Goal: Information Seeking & Learning: Learn about a topic

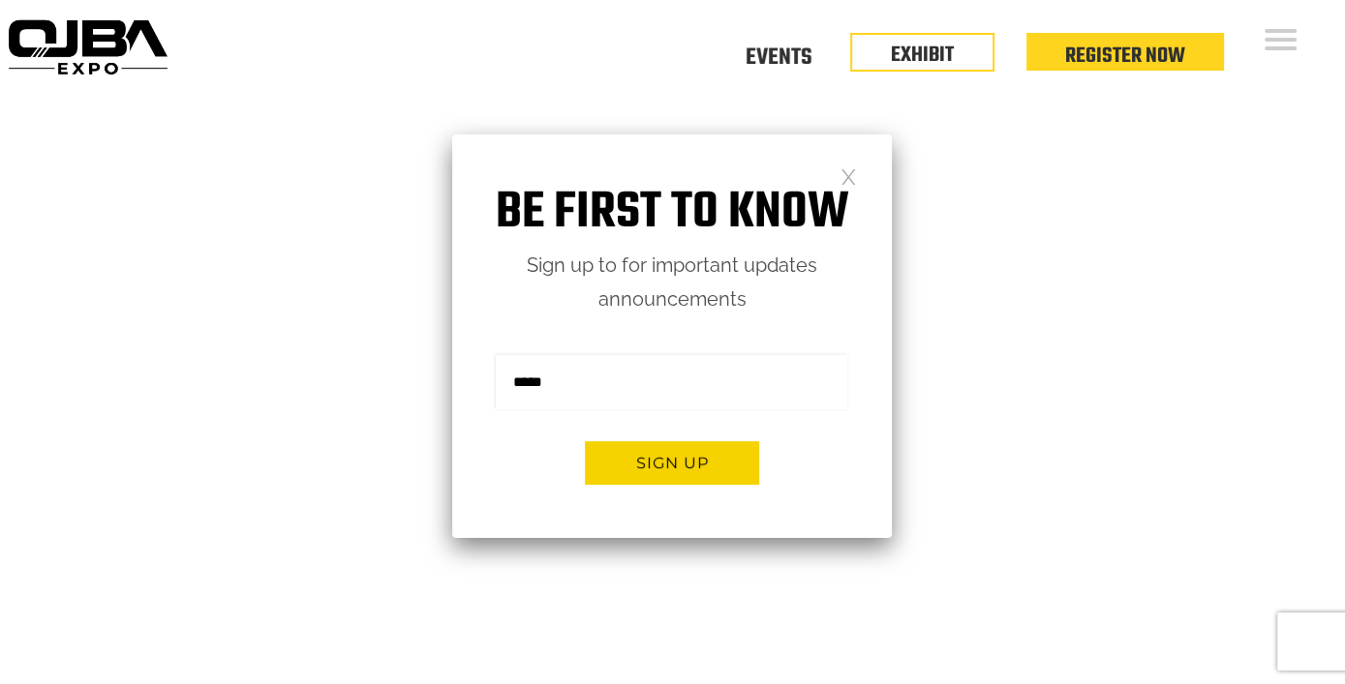
click at [853, 178] on link at bounding box center [848, 175] width 16 height 16
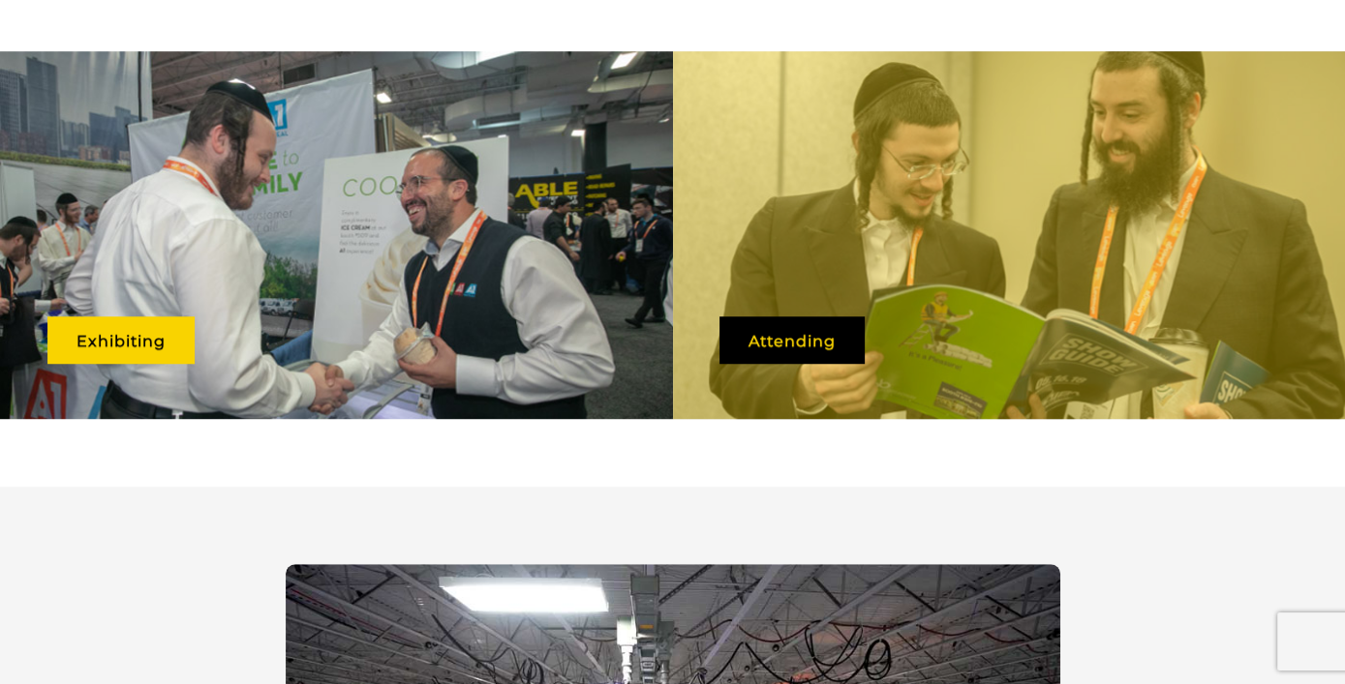
scroll to position [1061, 0]
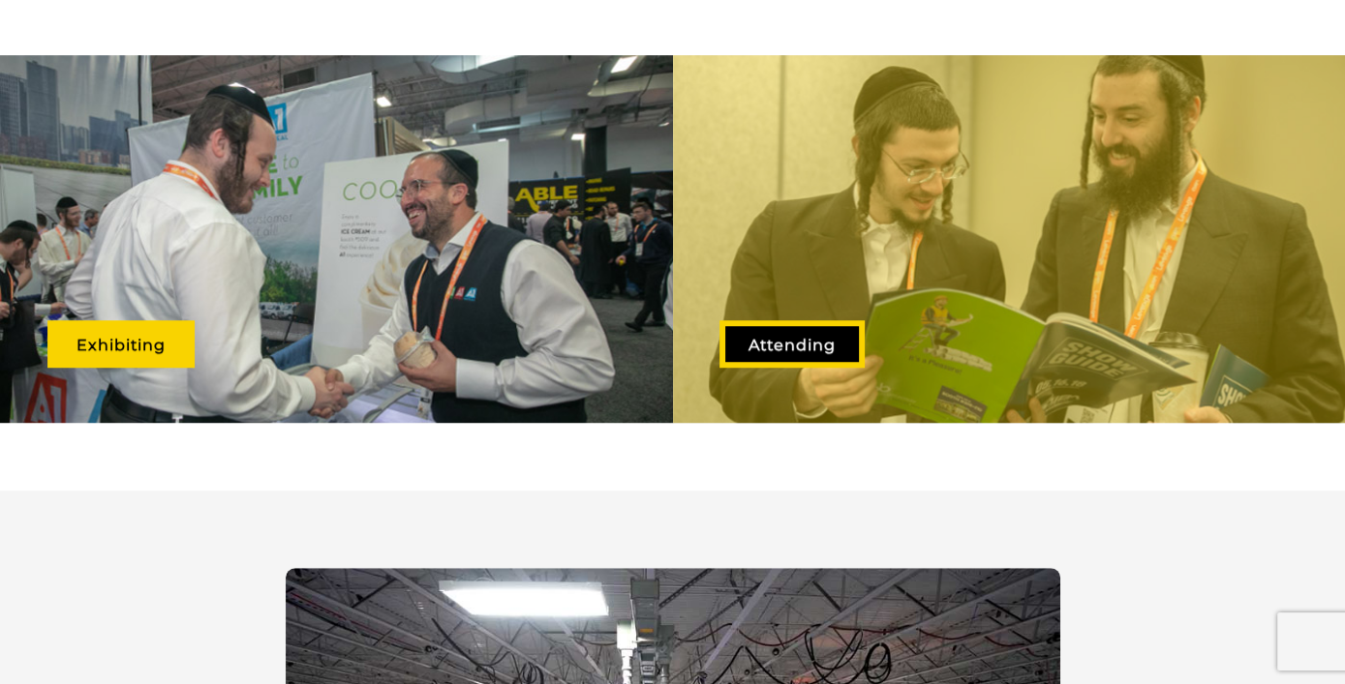
click at [778, 342] on link "Attending" at bounding box center [791, 343] width 145 height 47
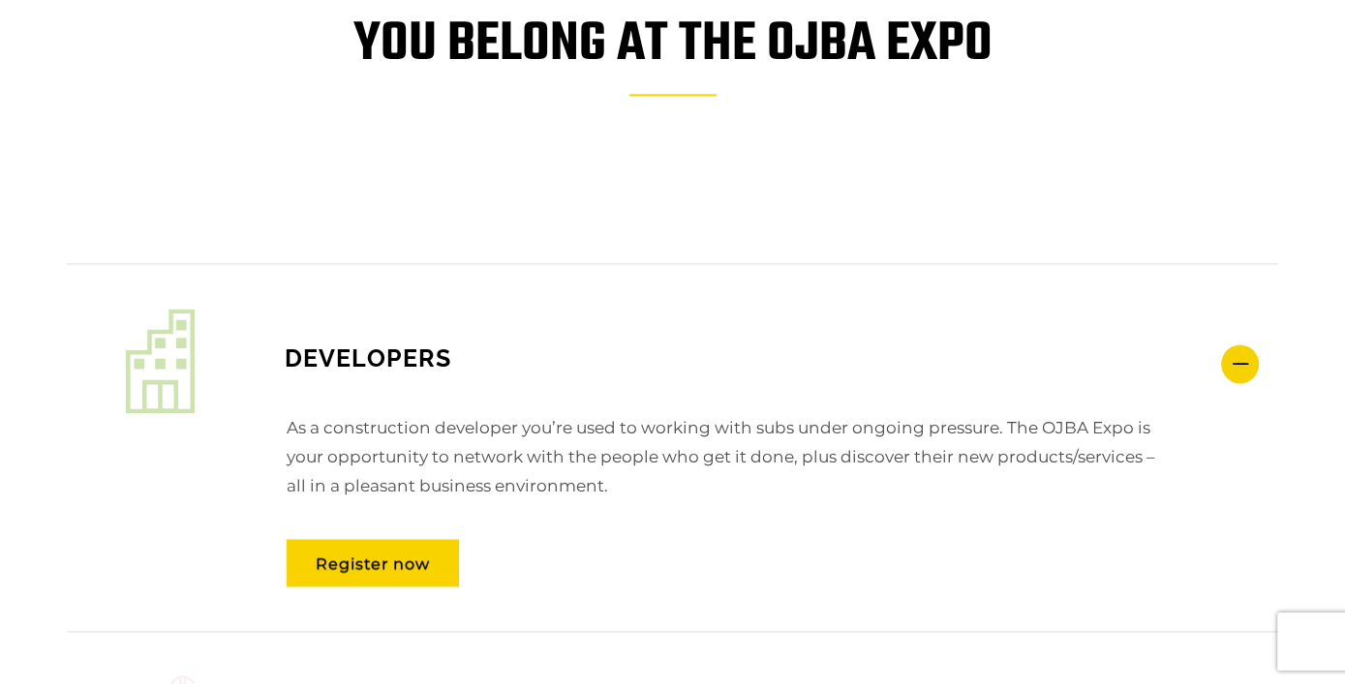
scroll to position [2711, 0]
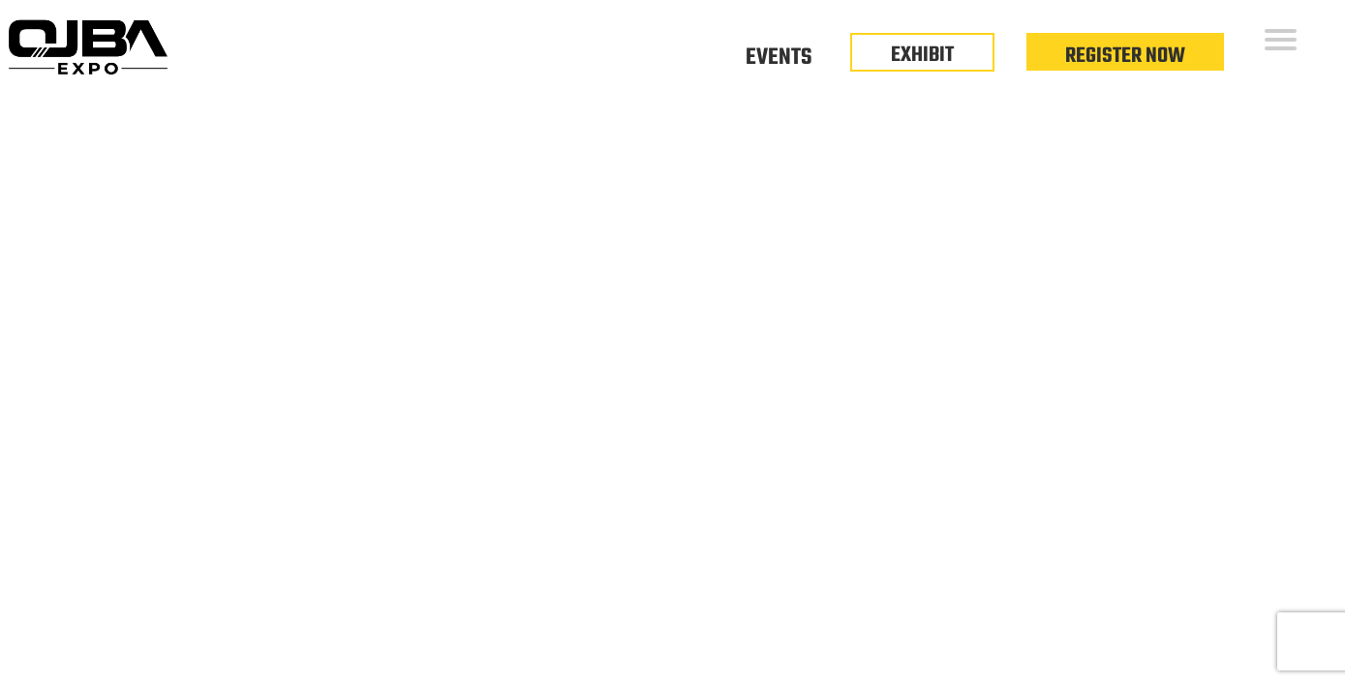
scroll to position [1061, 0]
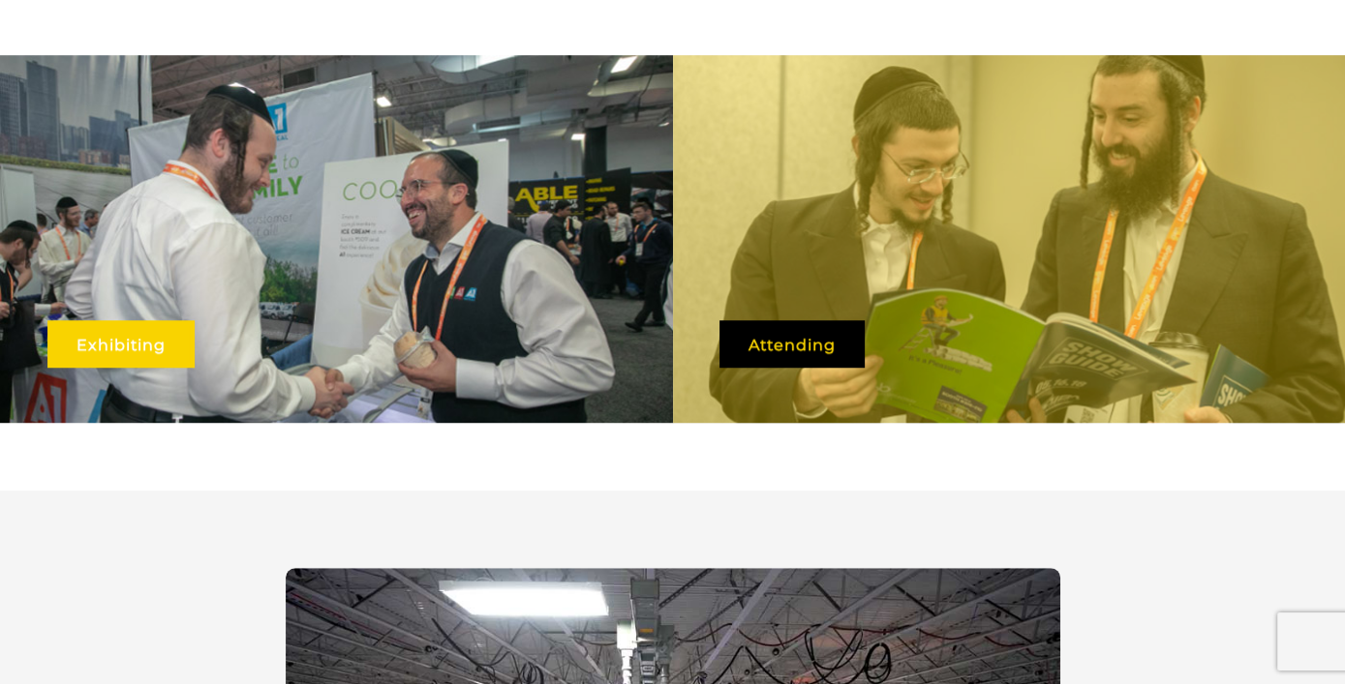
click at [111, 320] on link "Exhibiting" at bounding box center [120, 343] width 147 height 47
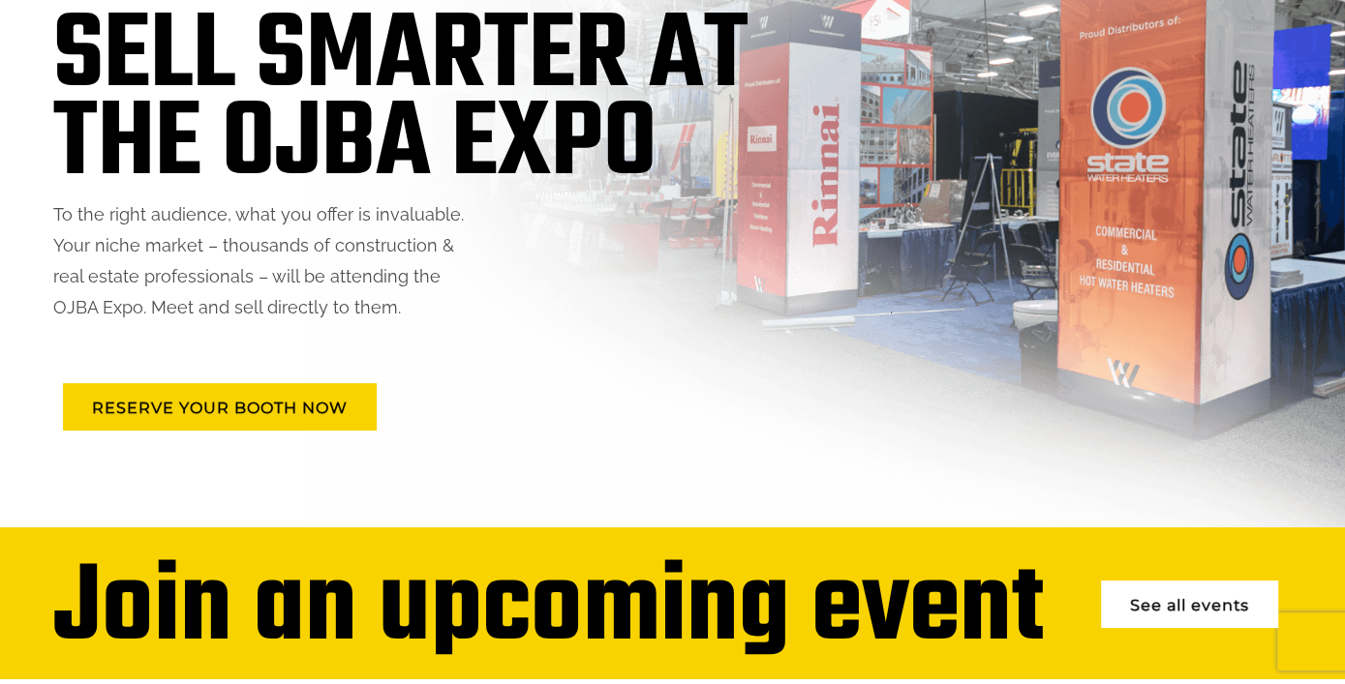
scroll to position [290, 0]
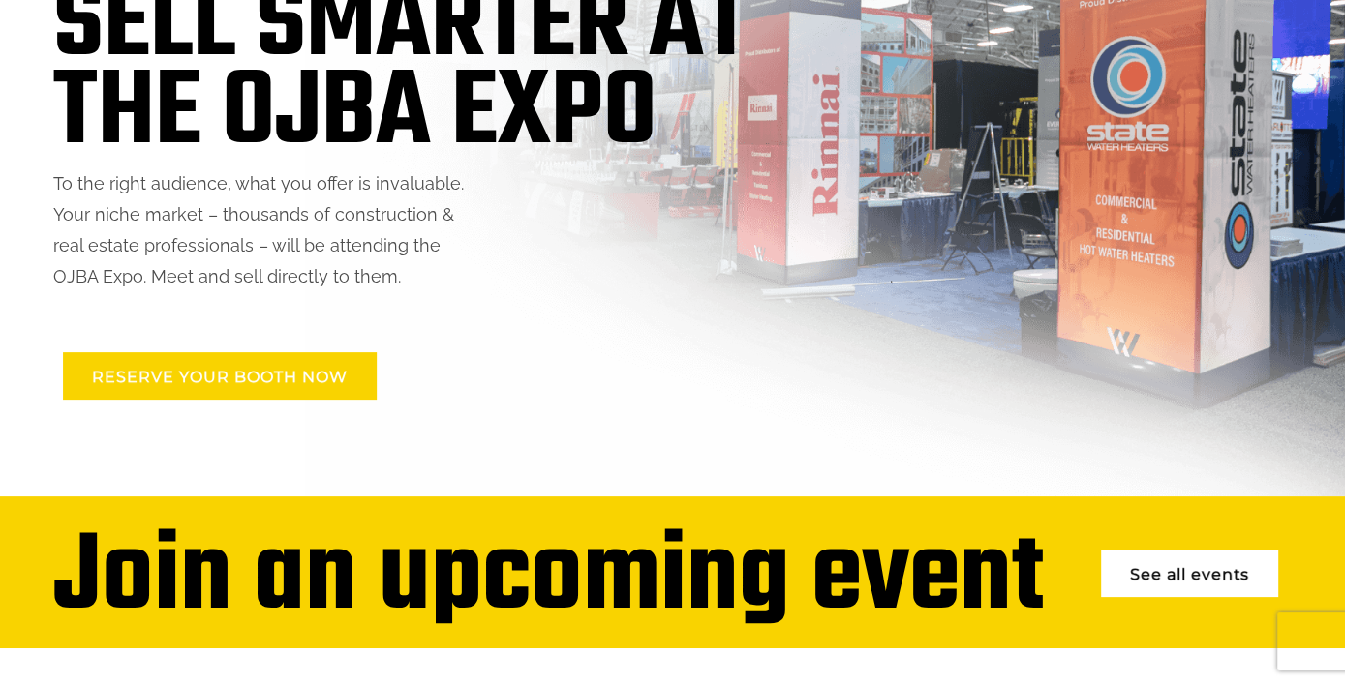
click at [289, 376] on link "RESERVE YOUR BOOTH NOW" at bounding box center [220, 375] width 314 height 47
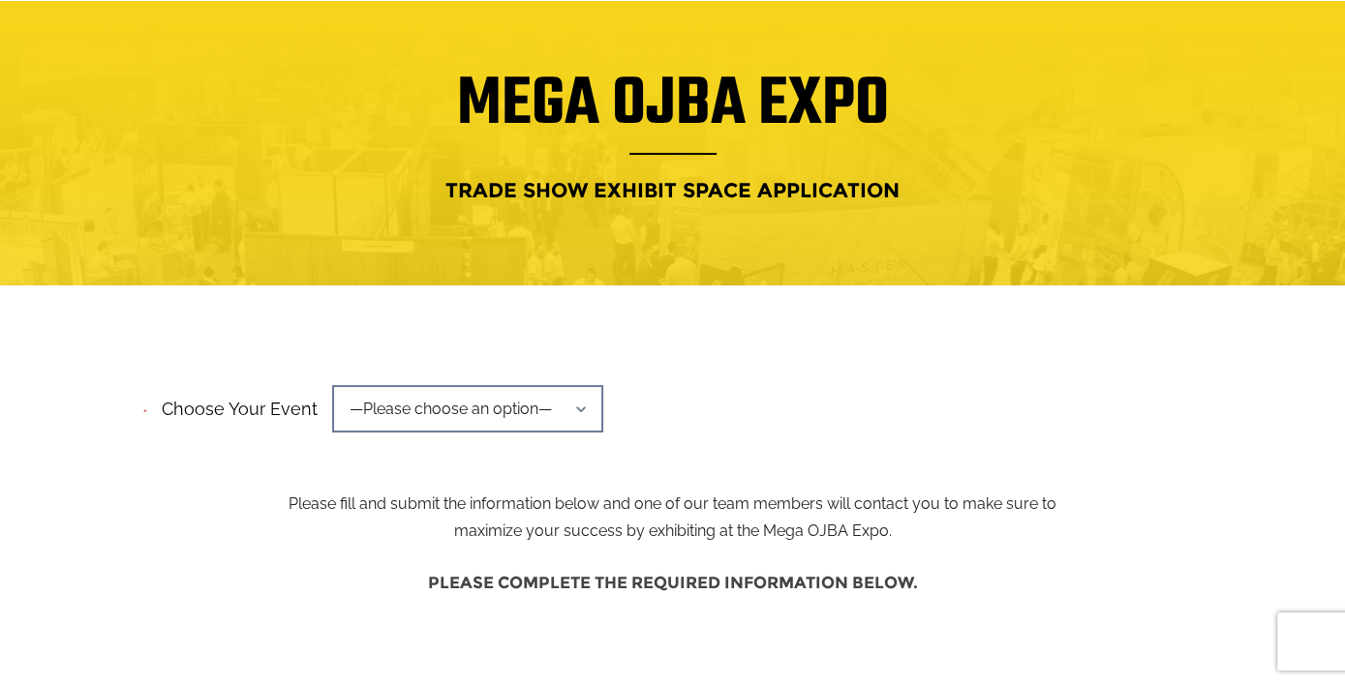
scroll to position [194, 0]
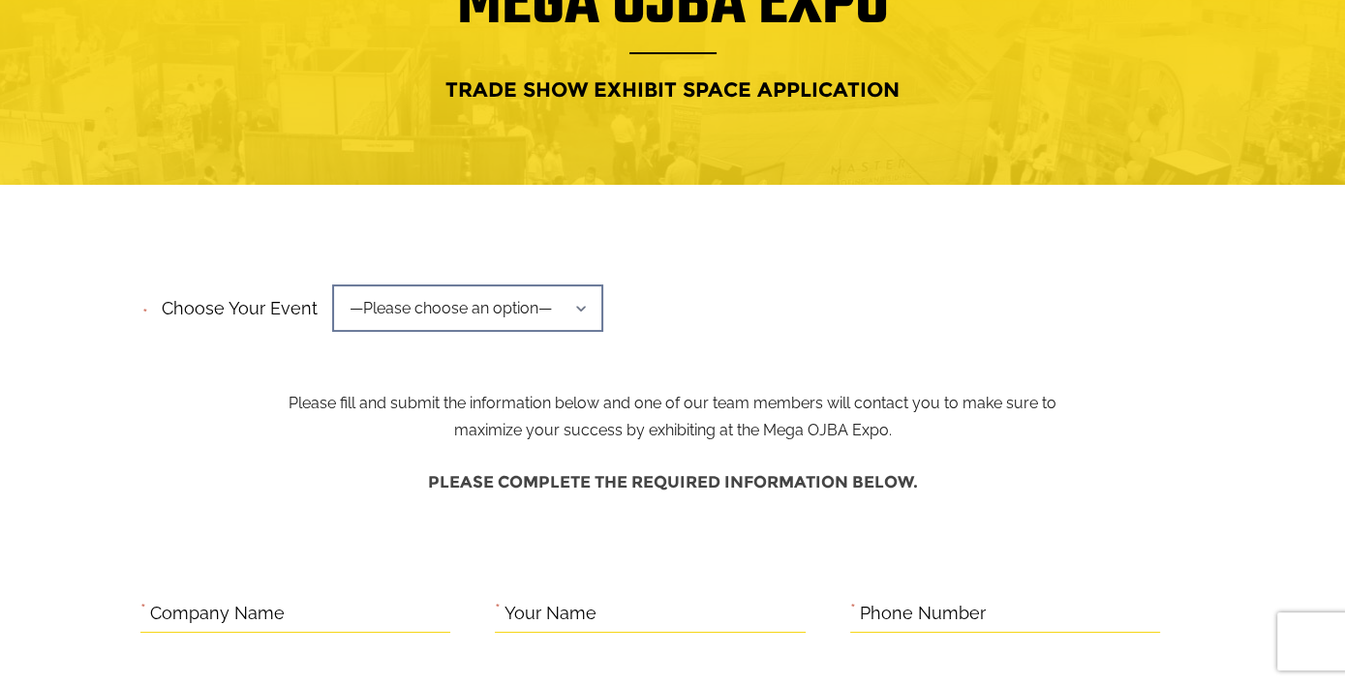
click at [472, 298] on span "—Please choose an option—" at bounding box center [467, 308] width 271 height 47
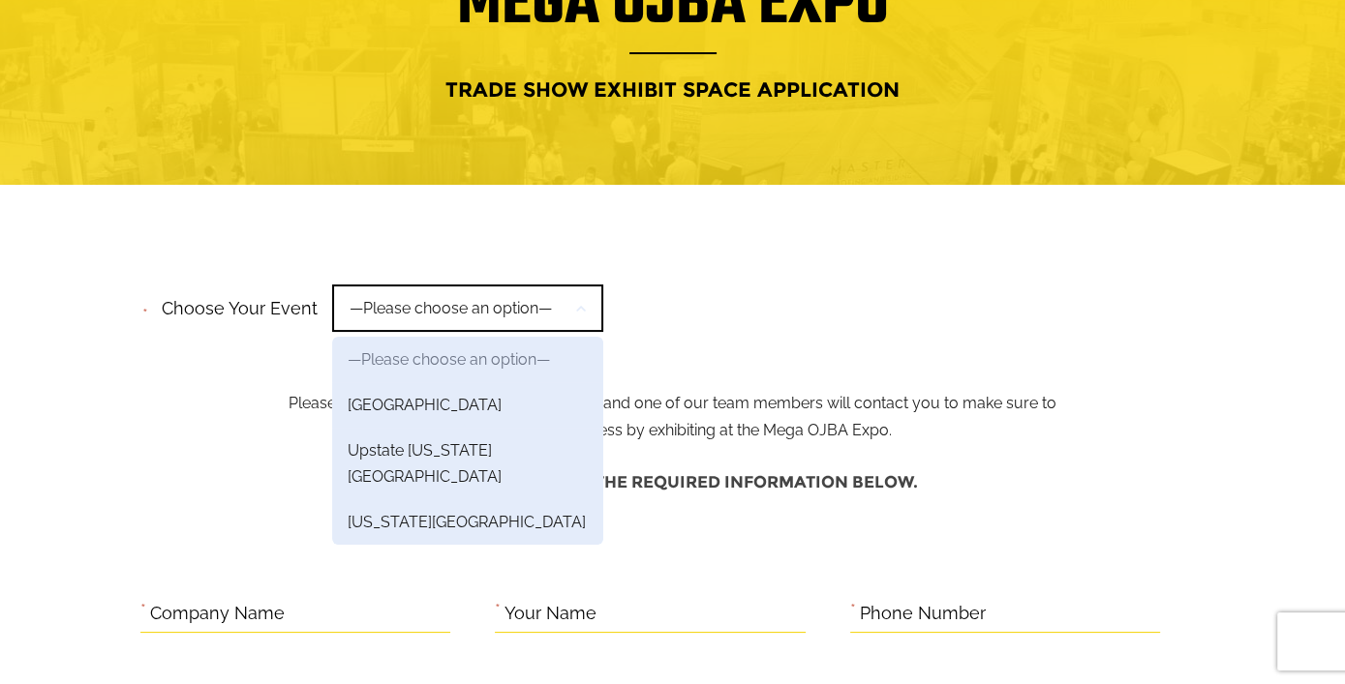
click at [680, 318] on div "**********" at bounding box center [672, 315] width 1065 height 74
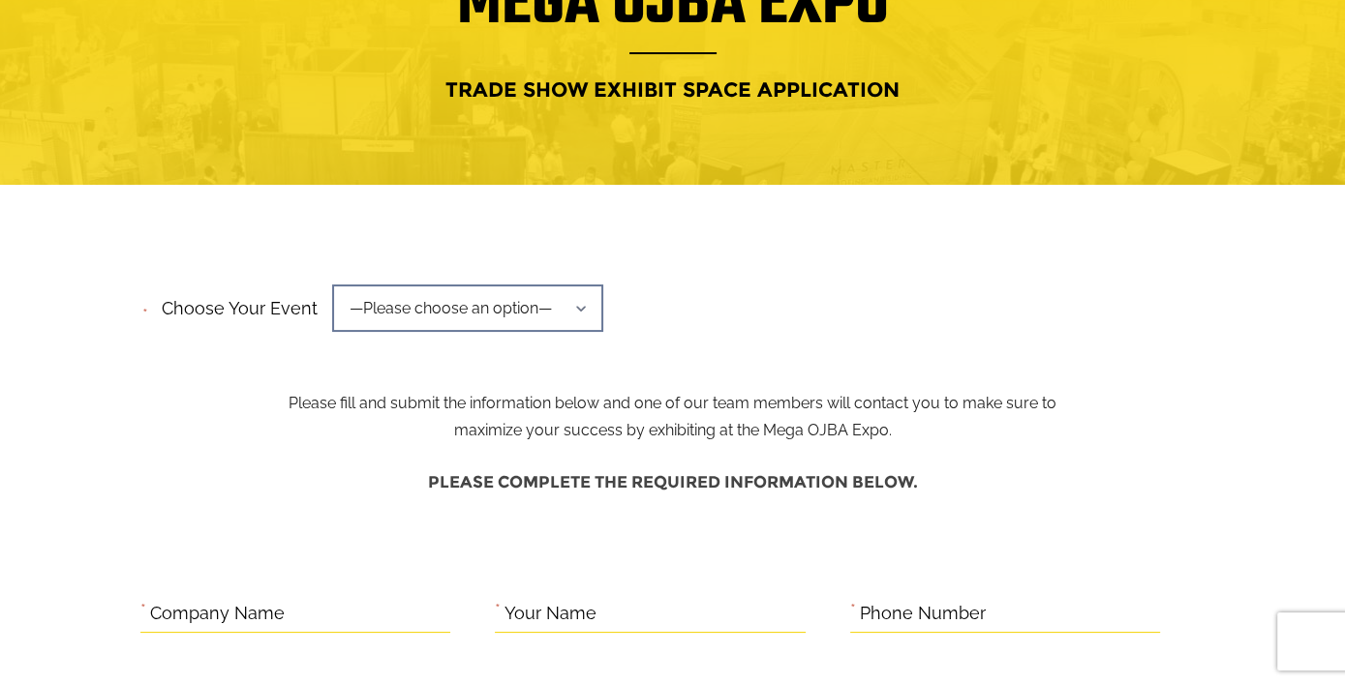
scroll to position [0, 0]
click at [538, 310] on span "—Please choose an option—" at bounding box center [467, 308] width 271 height 47
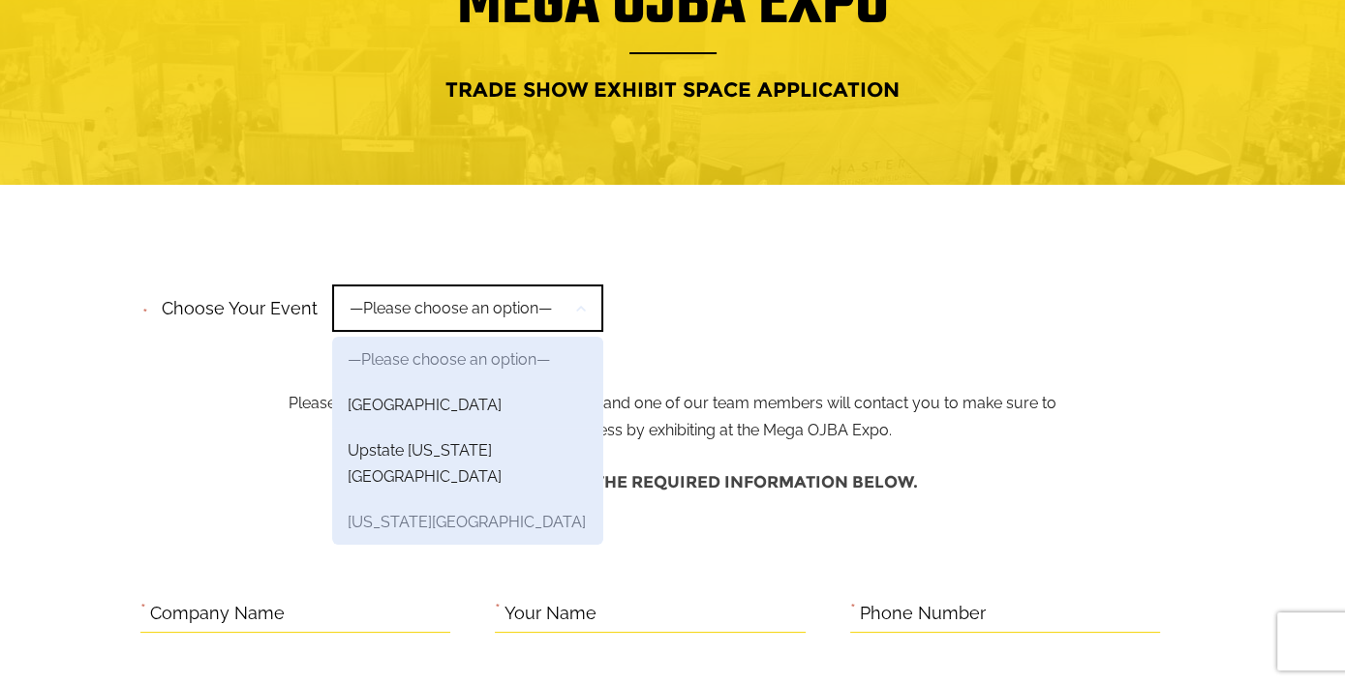
click at [462, 500] on link "New York Region" at bounding box center [467, 522] width 271 height 45
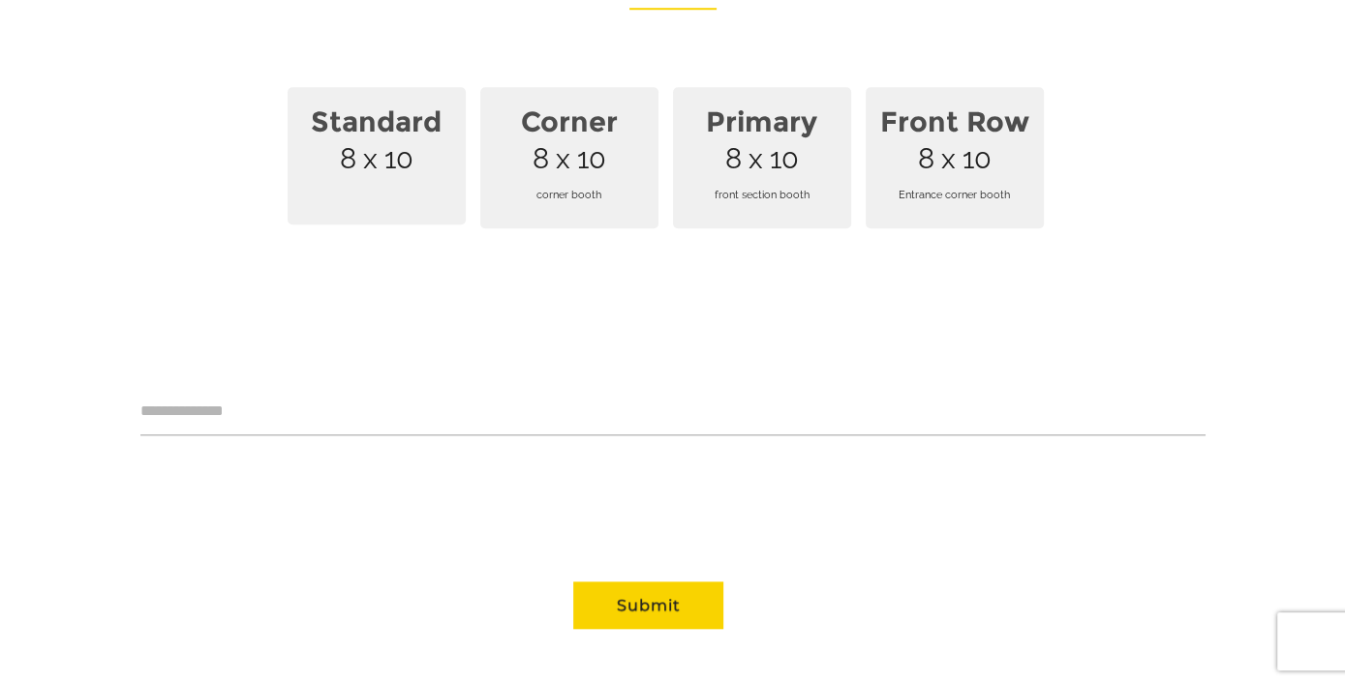
scroll to position [1258, 0]
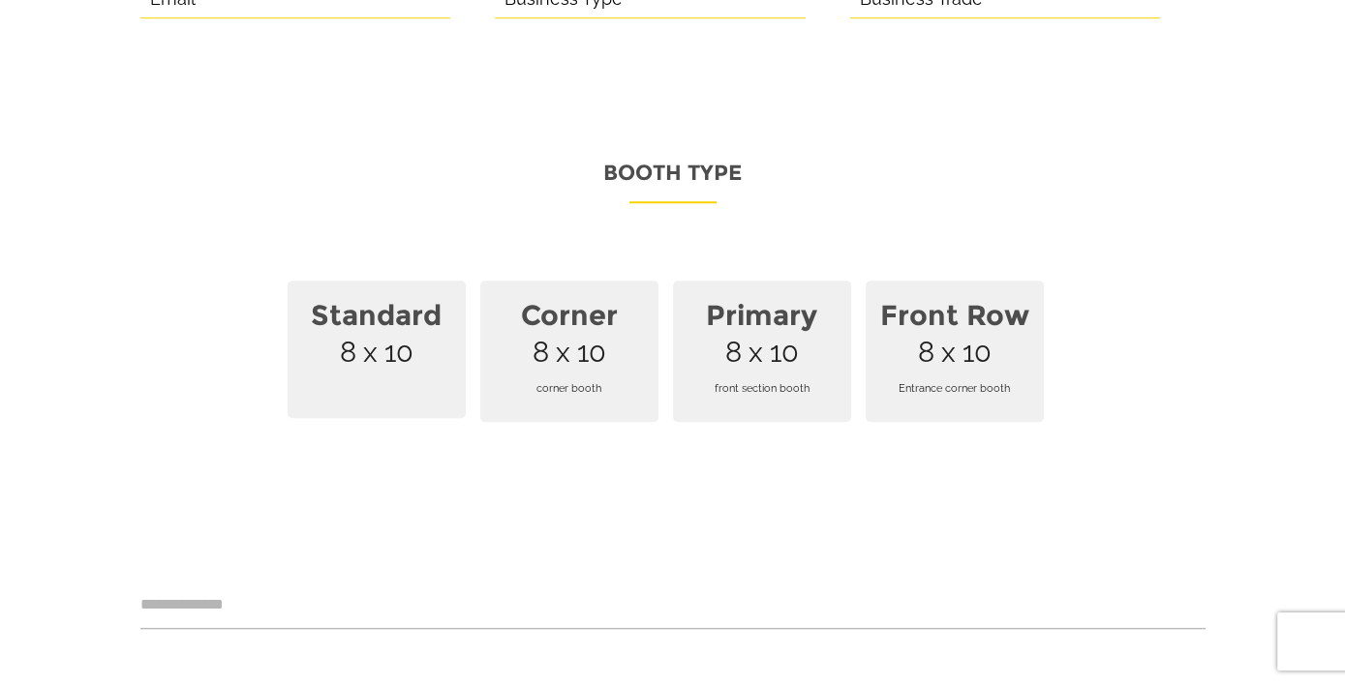
click at [379, 329] on span "Standard 8 x 10" at bounding box center [377, 349] width 178 height 137
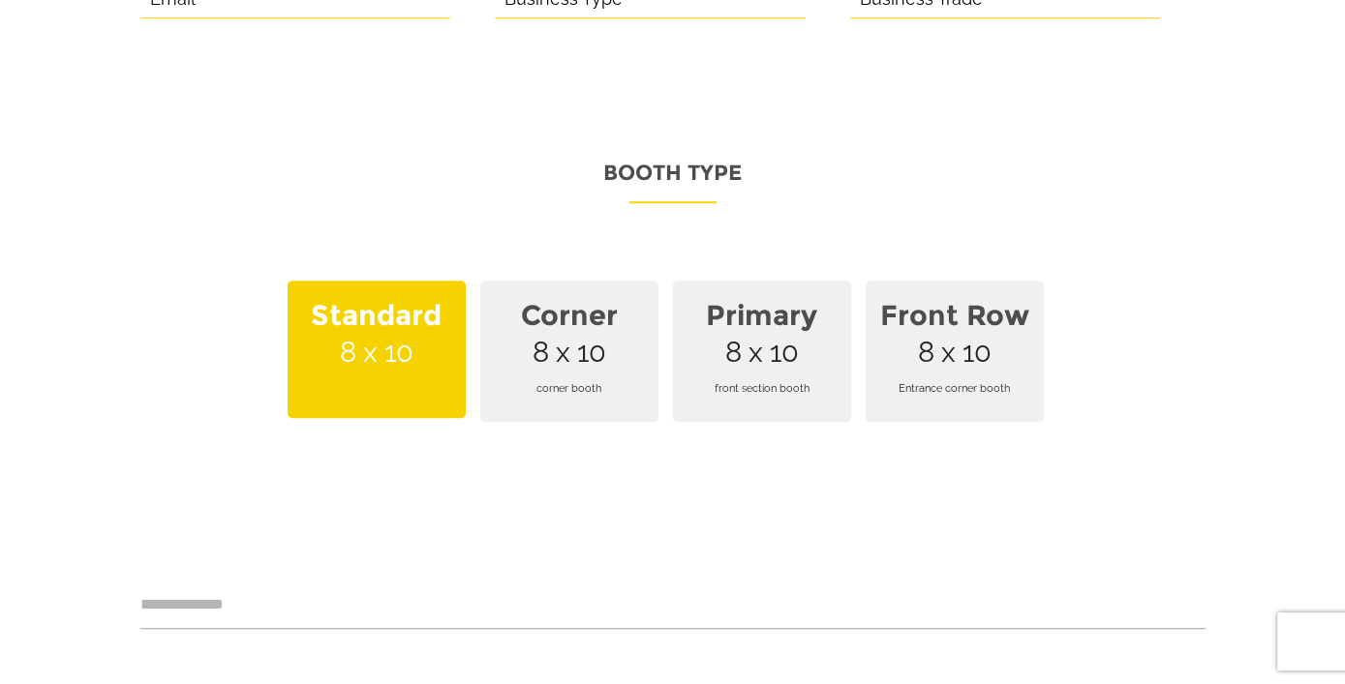
click at [379, 329] on span "Standard 8 x 10" at bounding box center [377, 349] width 178 height 137
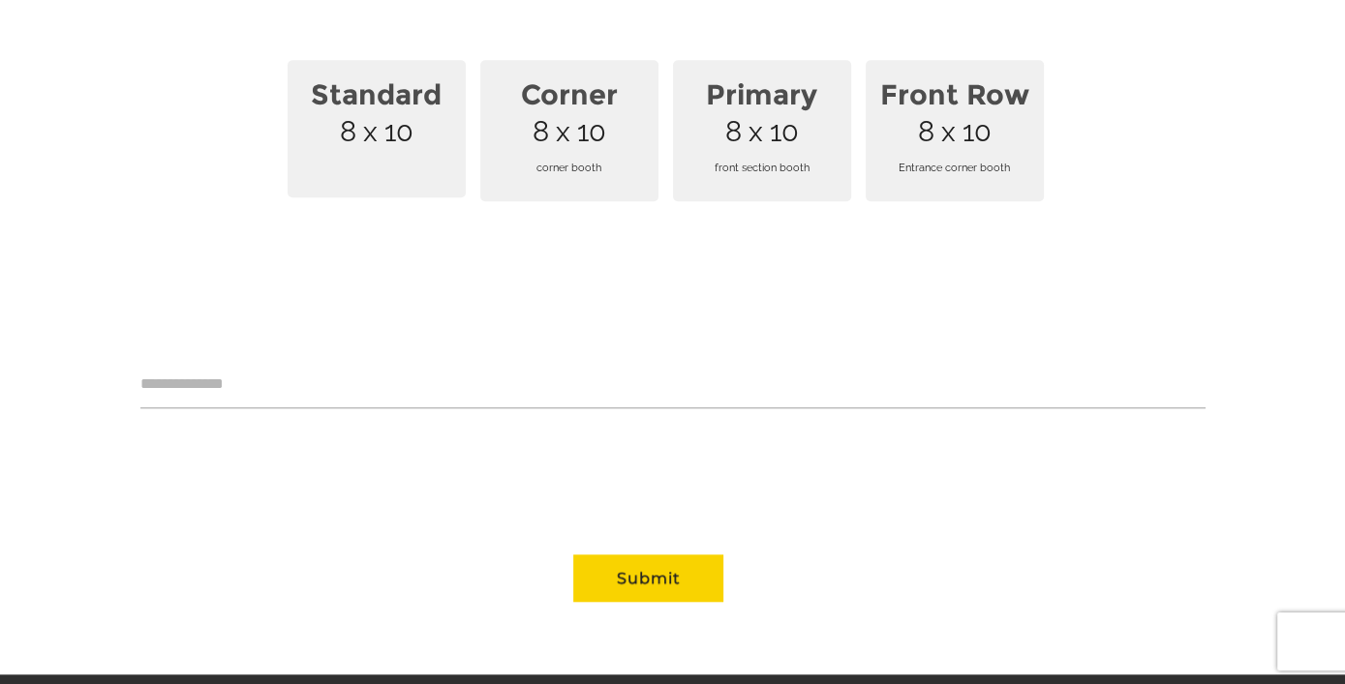
scroll to position [1646, 0]
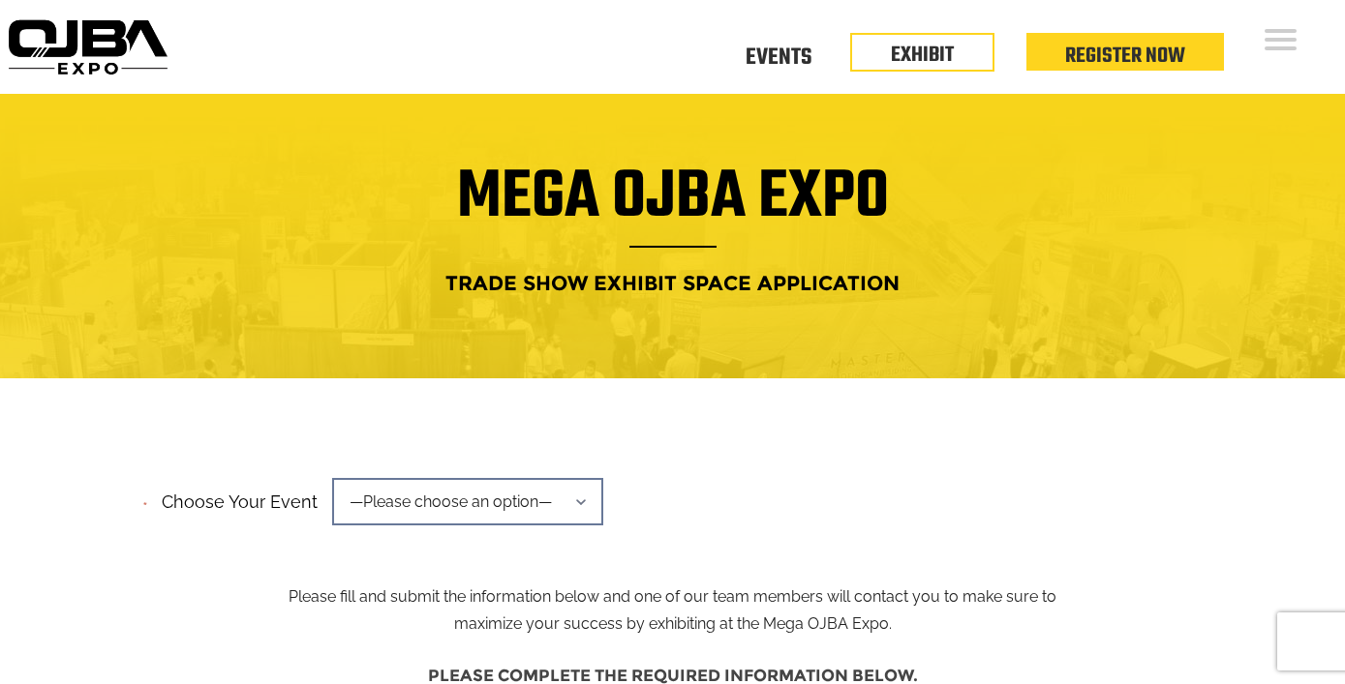
scroll to position [194, 0]
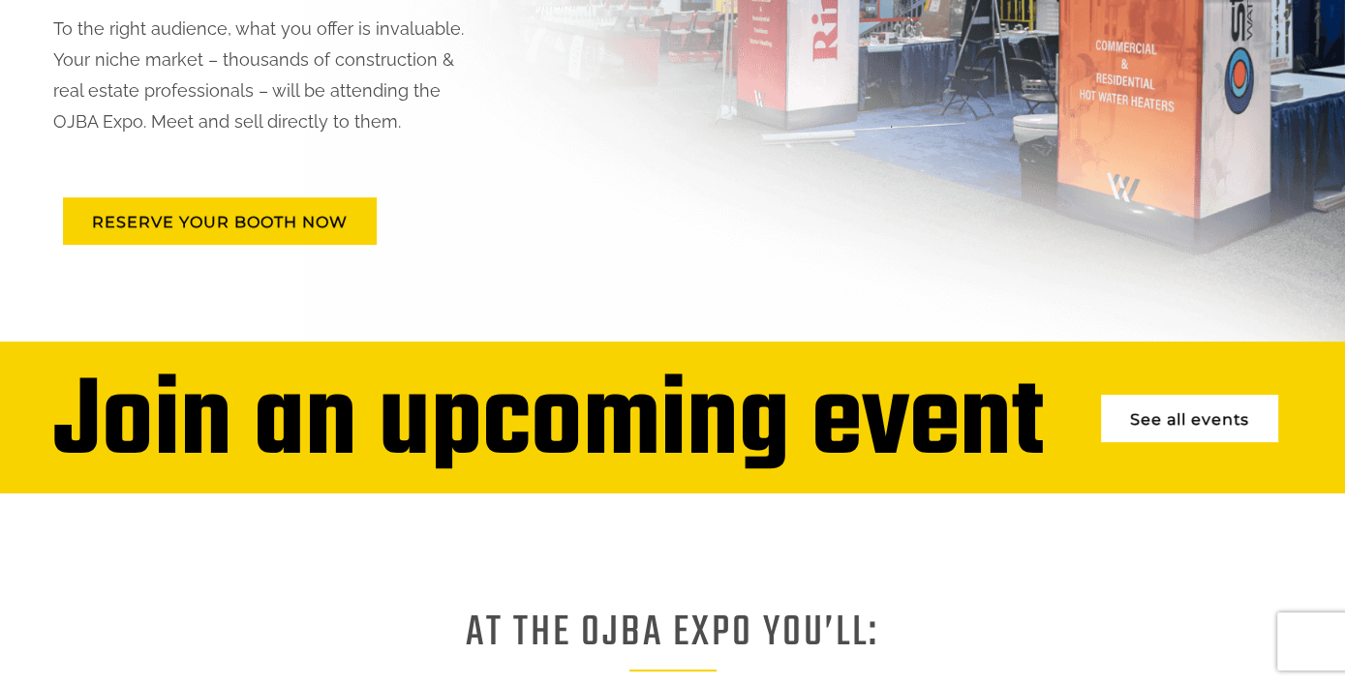
scroll to position [619, 0]
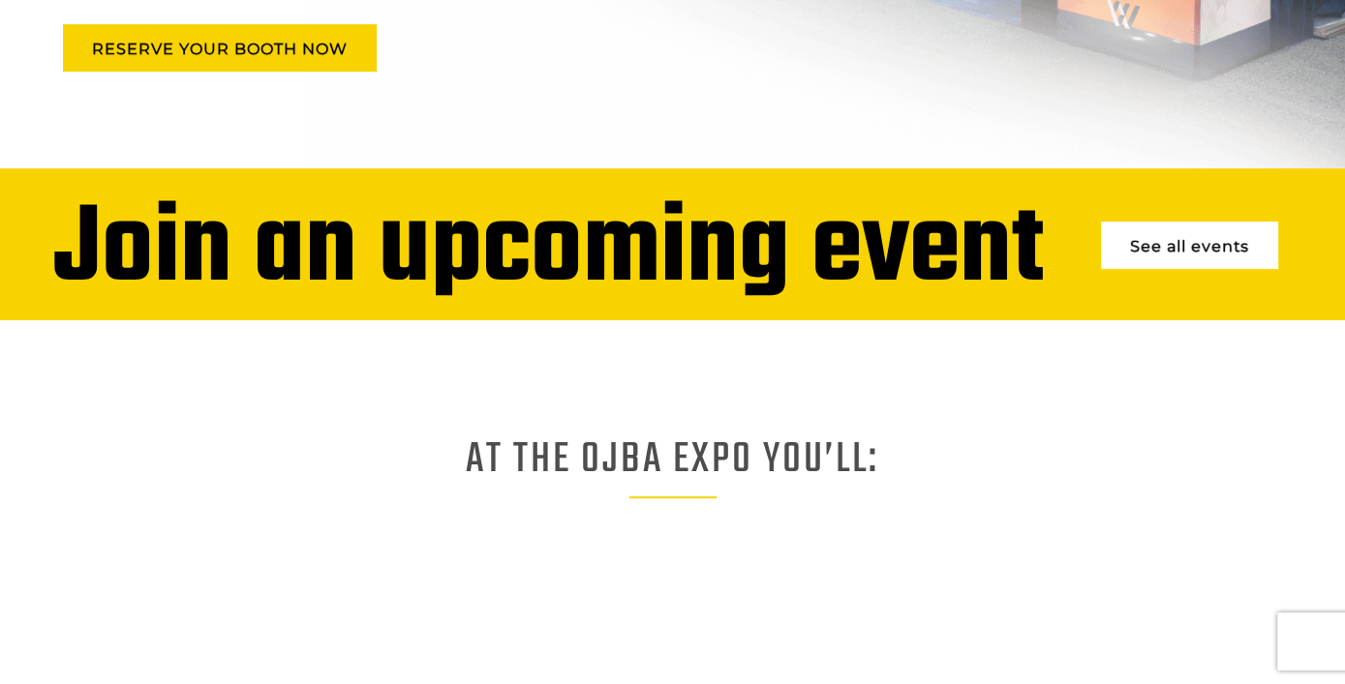
drag, startPoint x: 1066, startPoint y: 208, endPoint x: 1197, endPoint y: 254, distance: 138.4
click at [1068, 208] on div "Join an upcoming event See all events" at bounding box center [673, 251] width 1316 height 89
click at [1199, 256] on link "See all events" at bounding box center [1189, 245] width 177 height 47
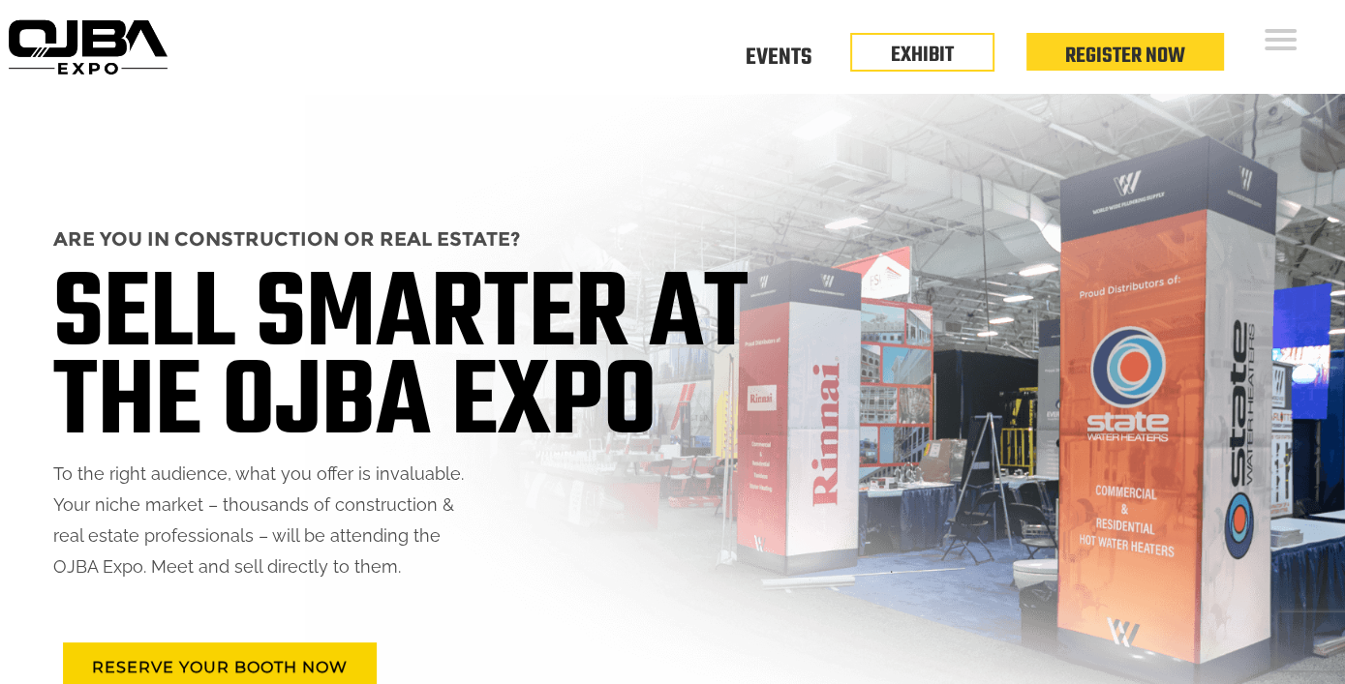
click at [108, 34] on img at bounding box center [87, 47] width 175 height 69
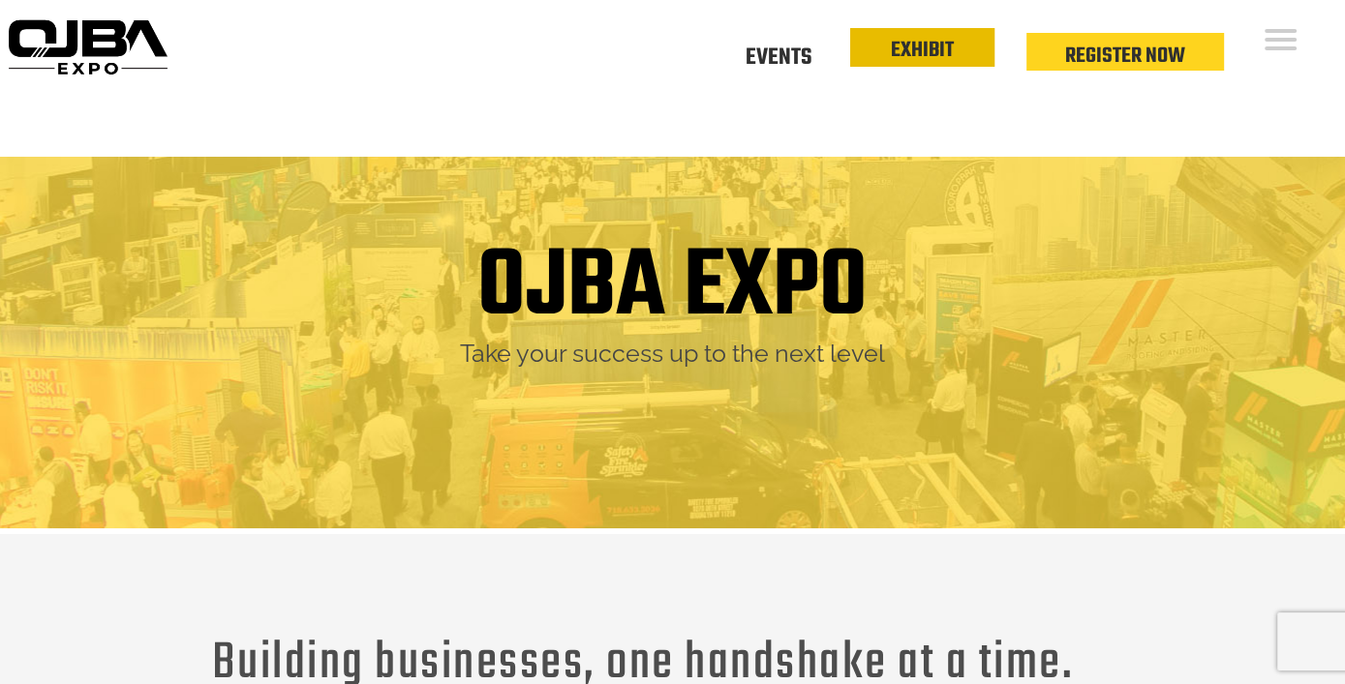
click at [922, 51] on link "EXHIBIT" at bounding box center [922, 50] width 63 height 33
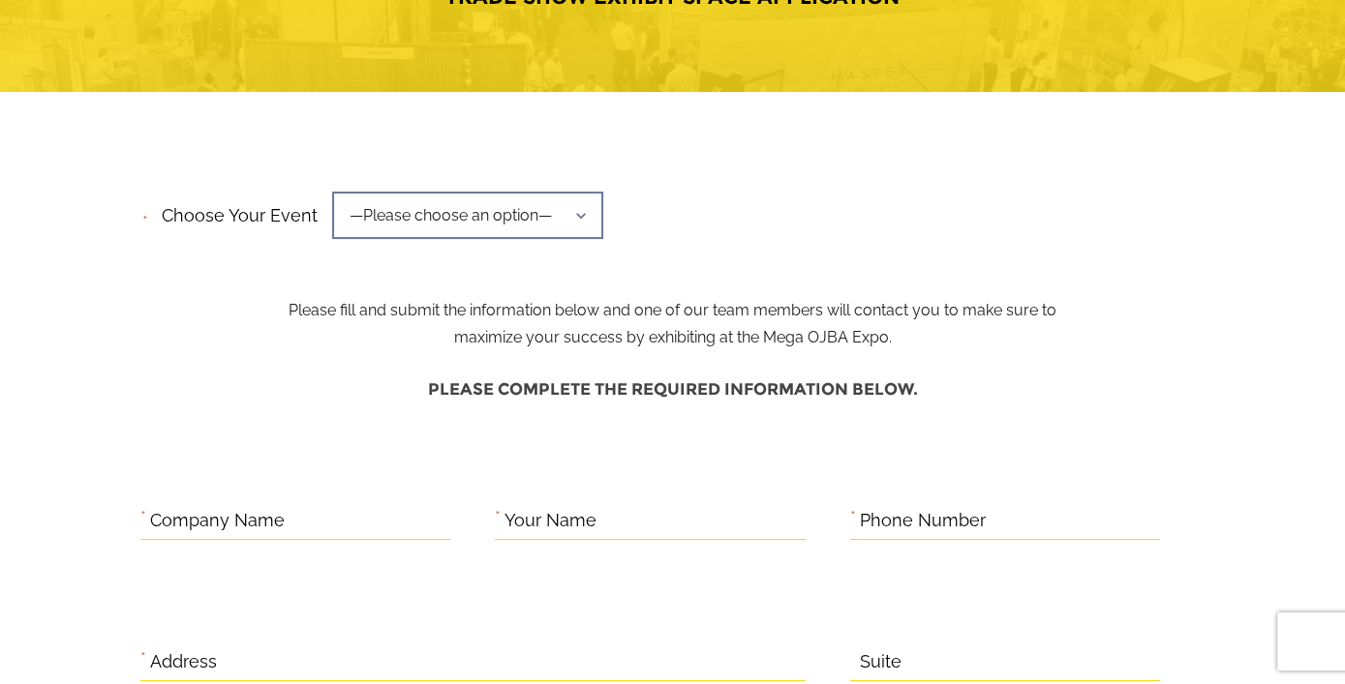
scroll to position [290, 0]
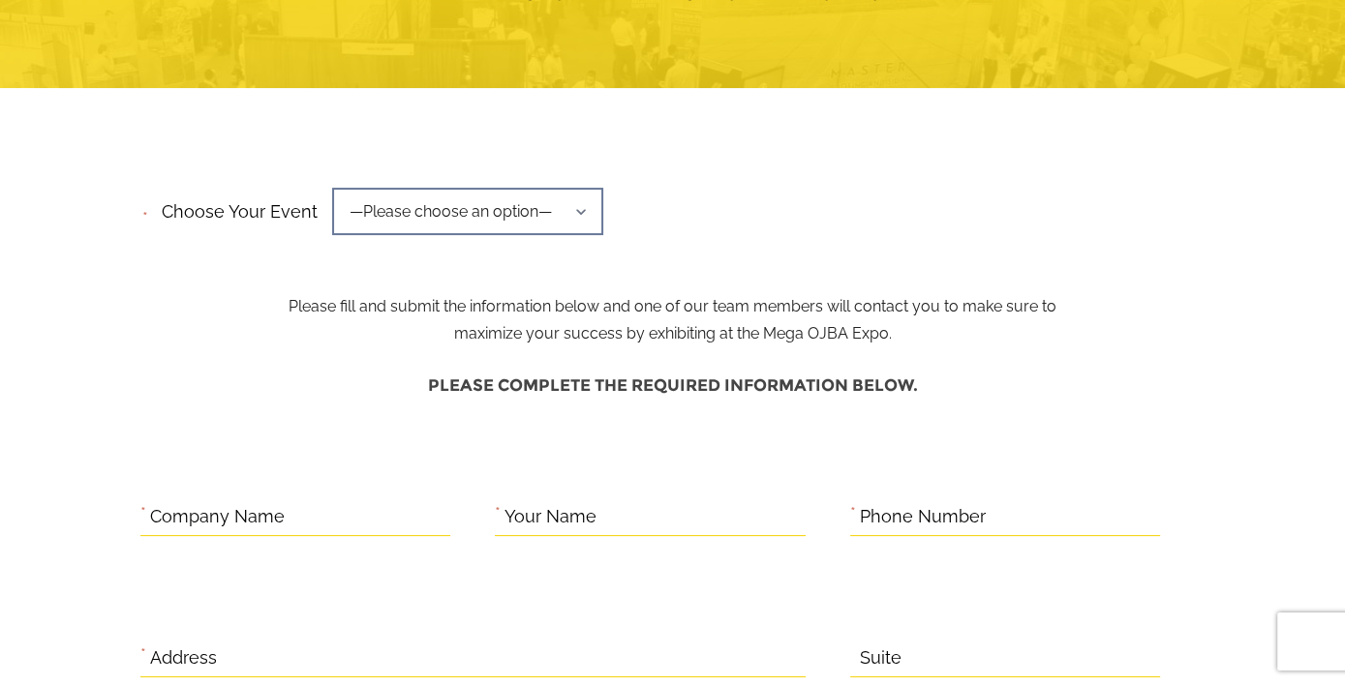
click at [461, 213] on span "—Please choose an option—" at bounding box center [467, 211] width 271 height 47
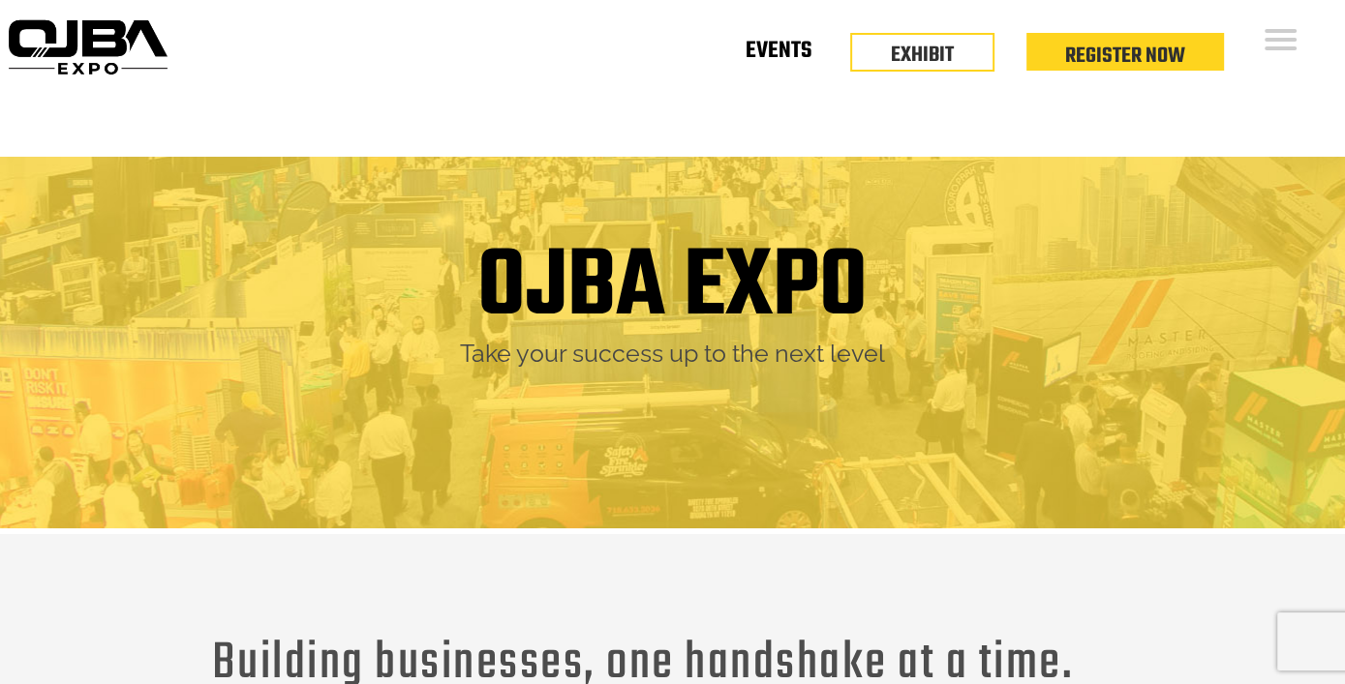
click at [800, 57] on link "Events" at bounding box center [778, 54] width 66 height 7
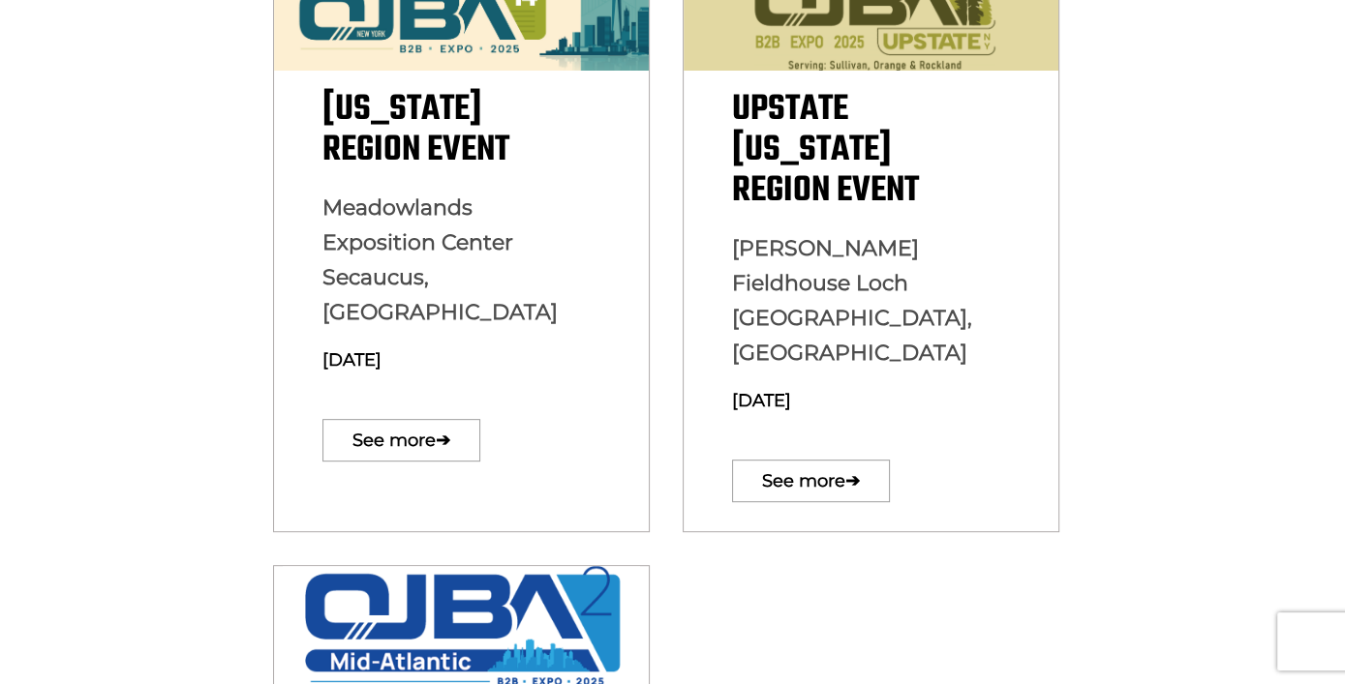
scroll to position [581, 0]
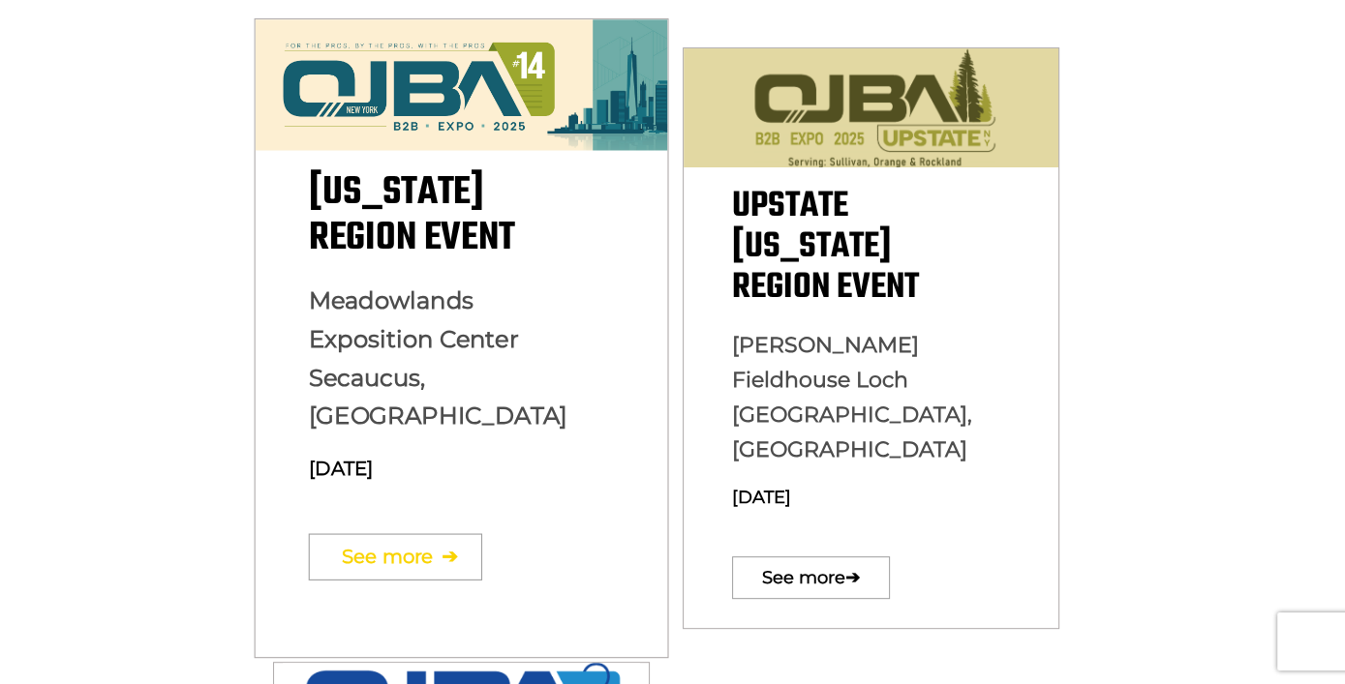
click at [414, 533] on link "See more ➔" at bounding box center [394, 556] width 173 height 46
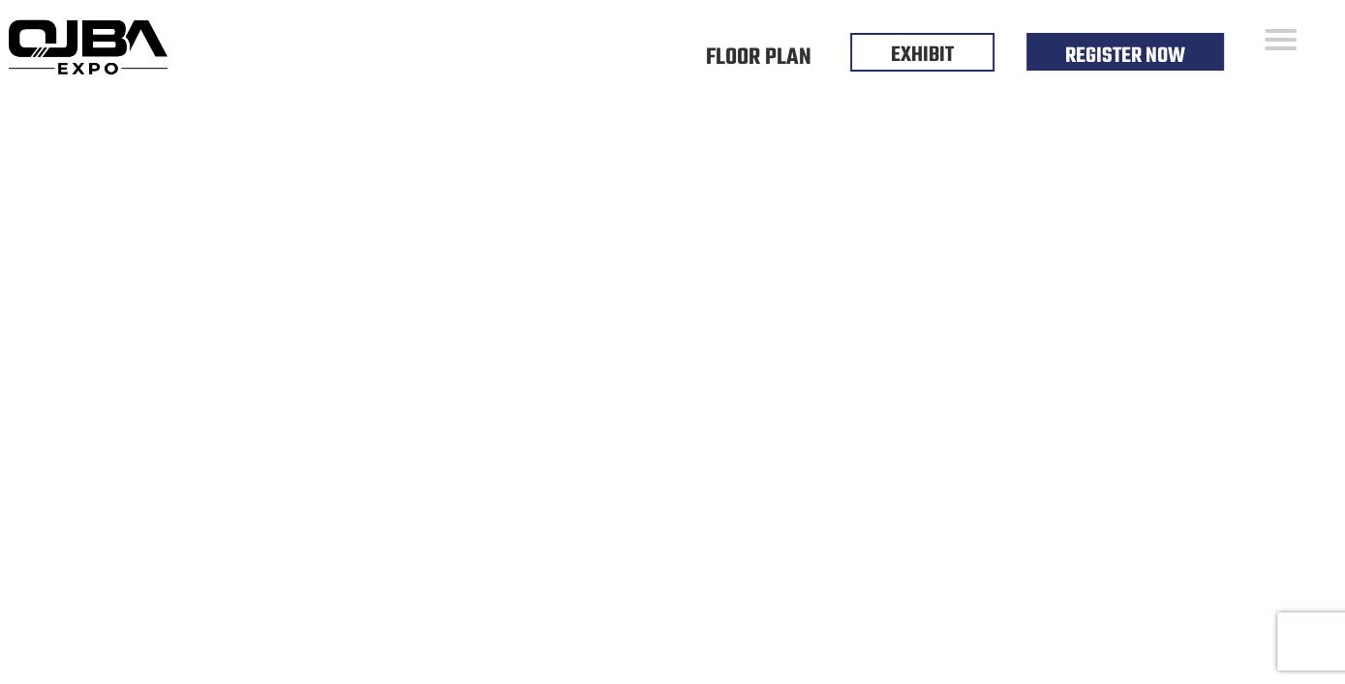
drag, startPoint x: 457, startPoint y: 154, endPoint x: 460, endPoint y: 174, distance: 20.5
click at [457, 154] on video at bounding box center [672, 430] width 1345 height 673
click at [776, 51] on link "Floor Plan" at bounding box center [759, 54] width 106 height 7
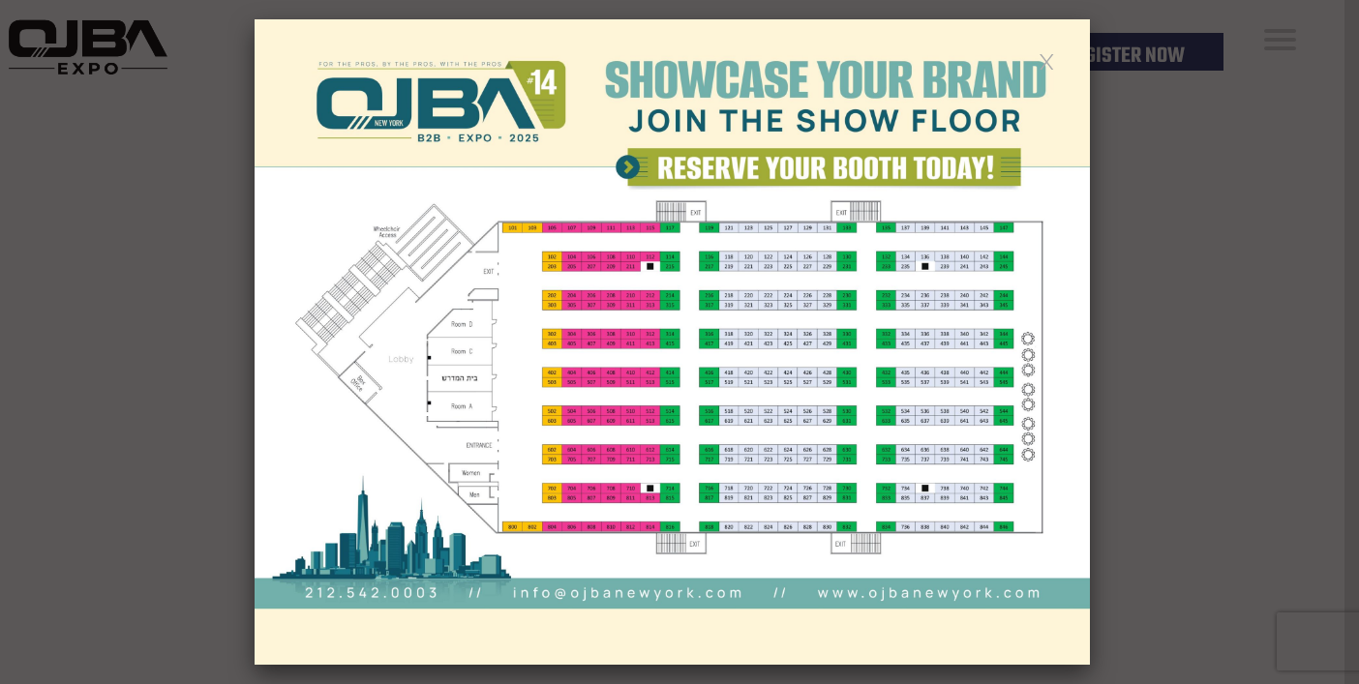
click at [1048, 56] on link at bounding box center [1047, 60] width 16 height 16
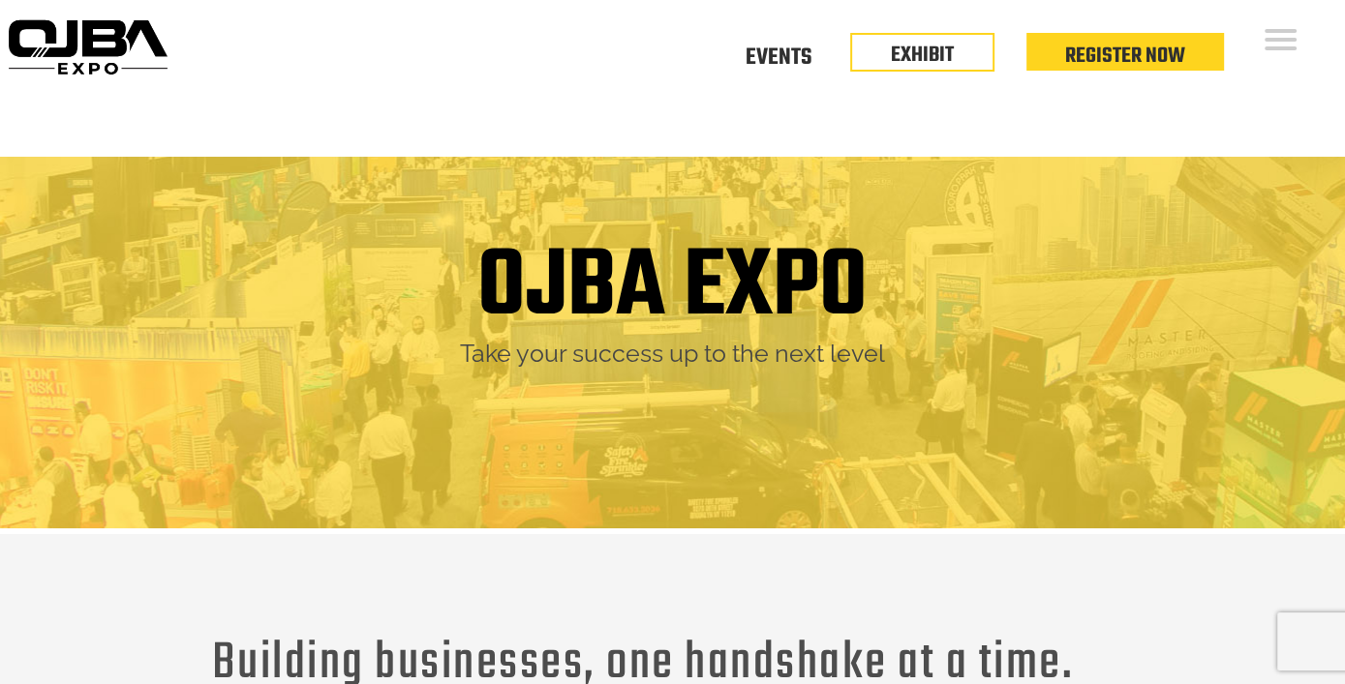
click at [955, 158] on div "OJBA EXPO Take your success up to the next level" at bounding box center [672, 314] width 1345 height 440
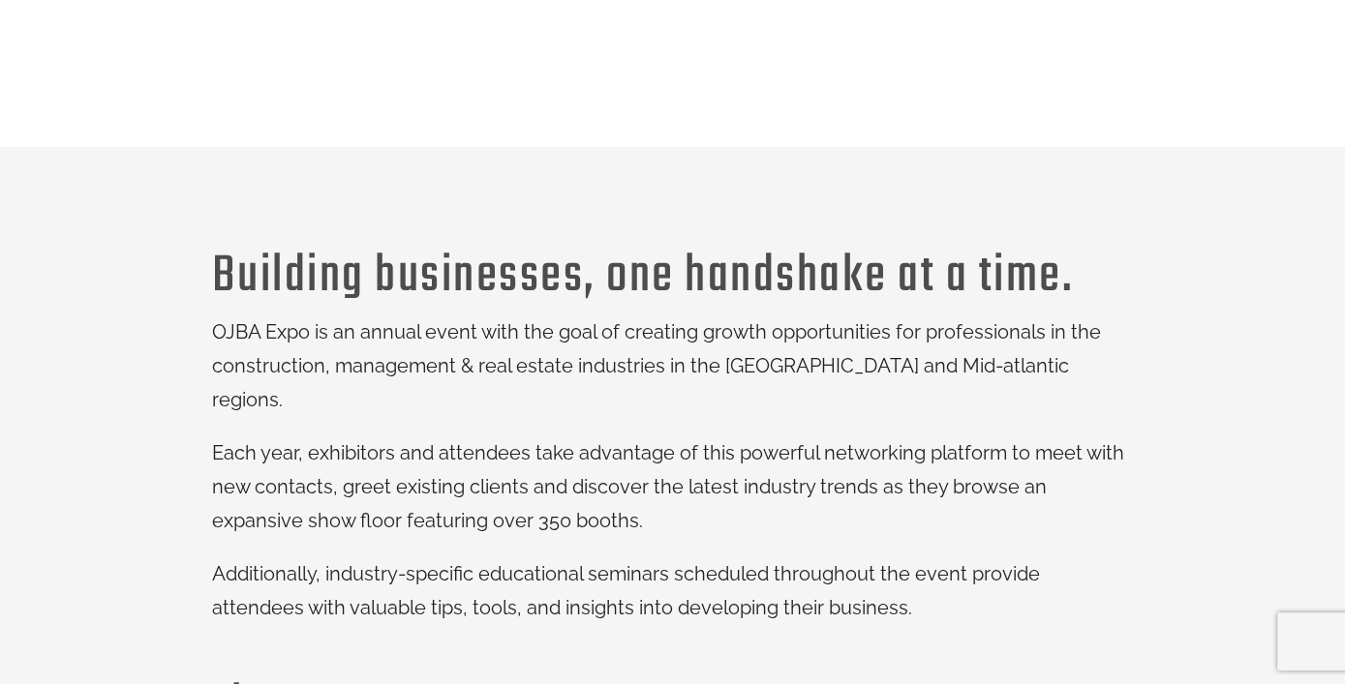
click at [664, 319] on p "OJBA Expo is an annual event with the goal of creating growth opportunities for…" at bounding box center [672, 367] width 921 height 102
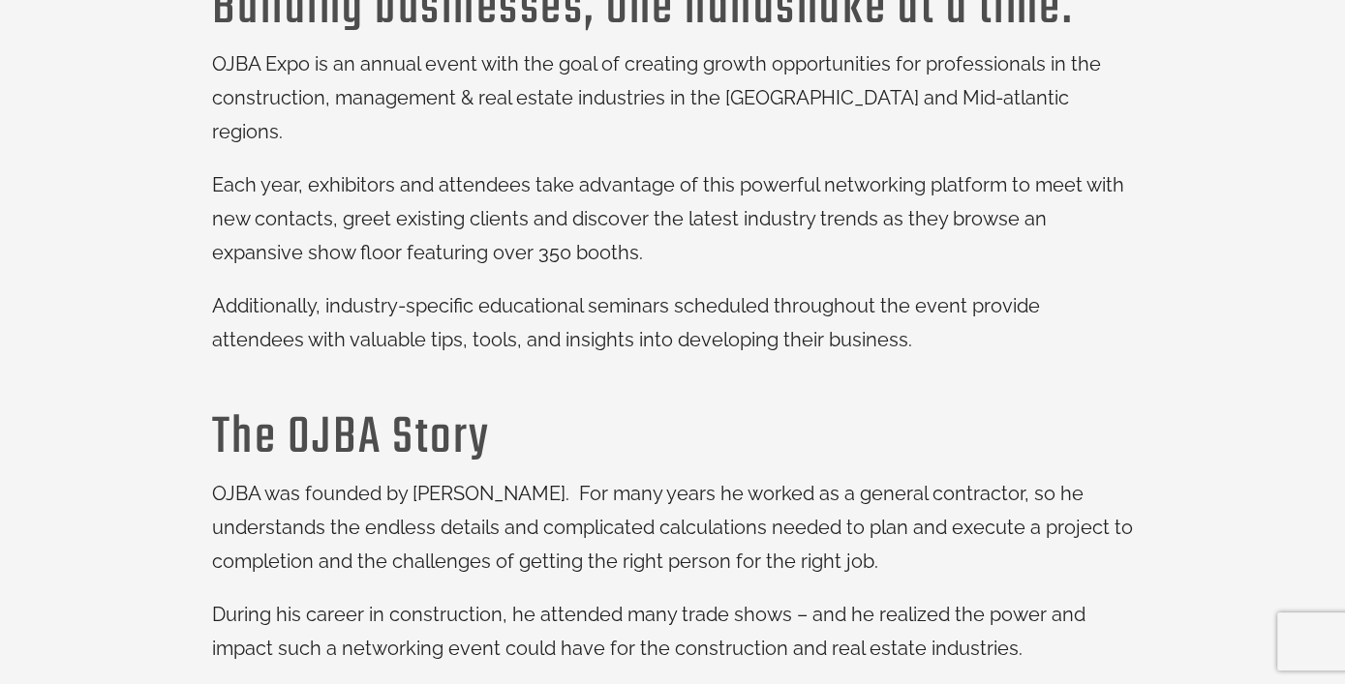
scroll to position [678, 0]
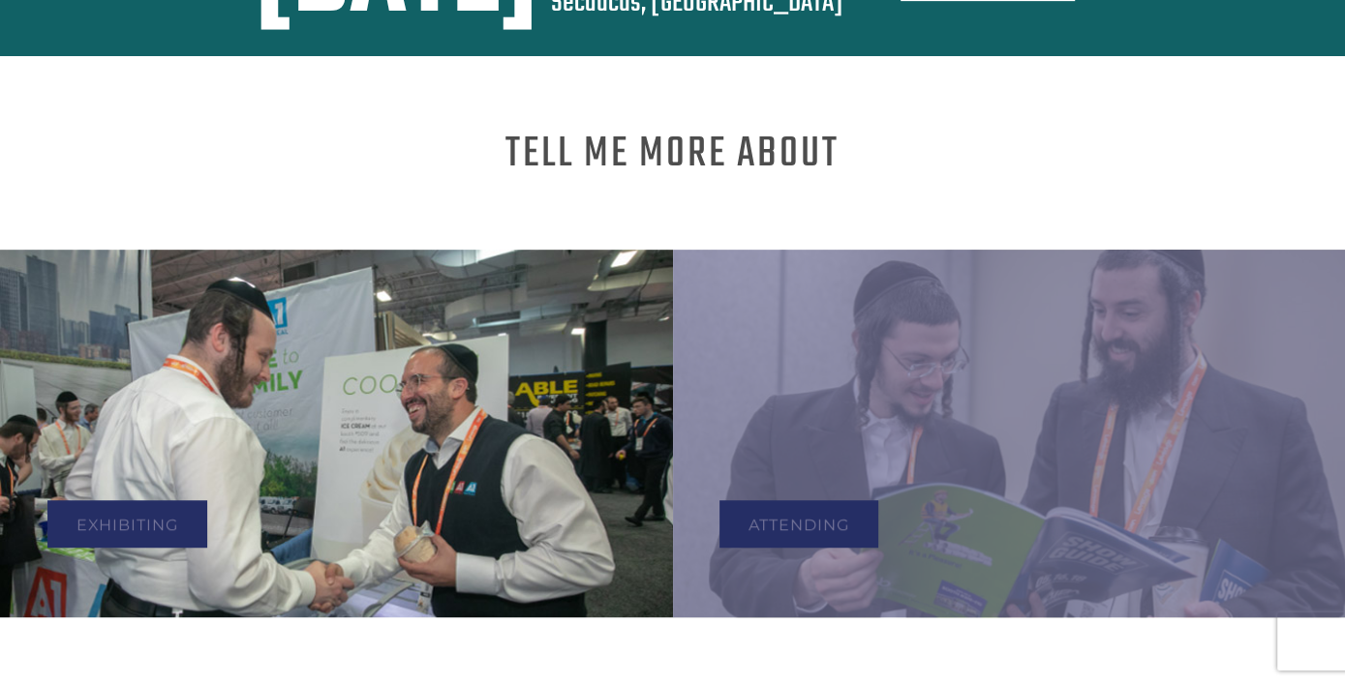
scroll to position [581, 0]
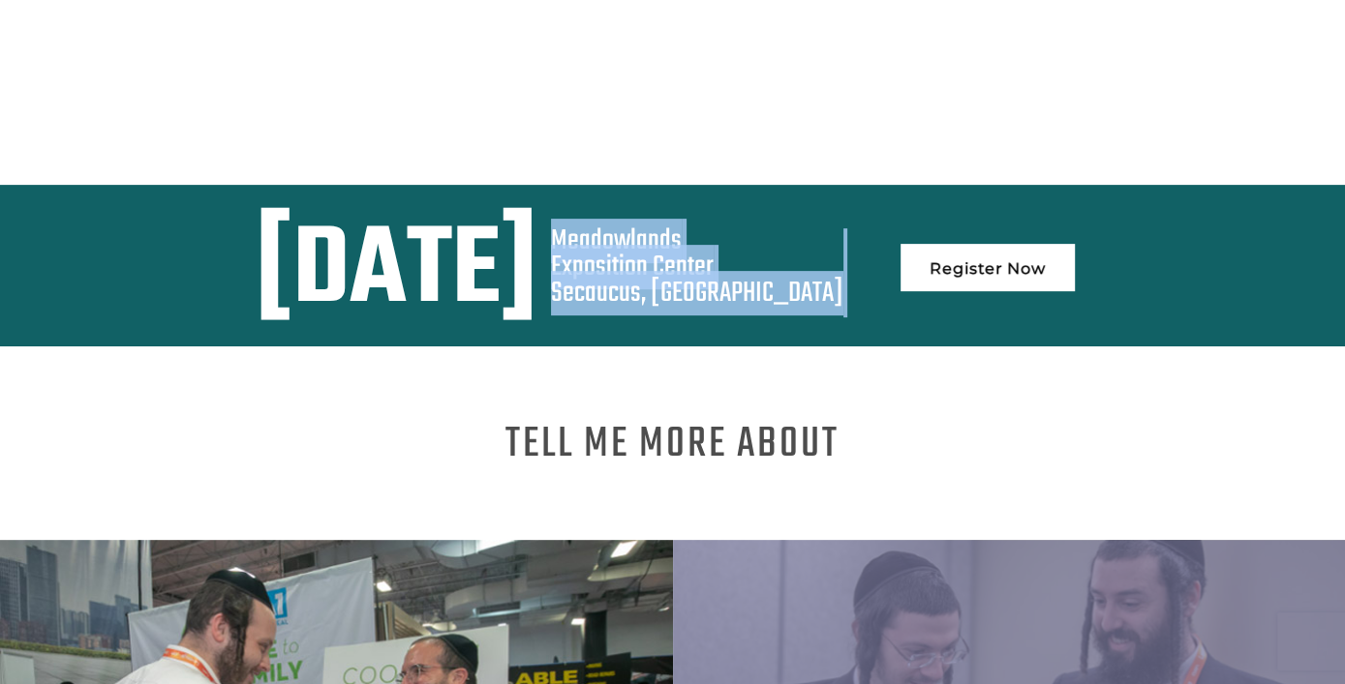
drag, startPoint x: 868, startPoint y: 214, endPoint x: 1041, endPoint y: 280, distance: 184.5
click at [1041, 280] on div "[DATE][STREET_ADDRESS] Register Now" at bounding box center [673, 272] width 1316 height 89
copy div "[GEOGRAPHIC_DATA] [GEOGRAPHIC_DATA], [GEOGRAPHIC_DATA]"
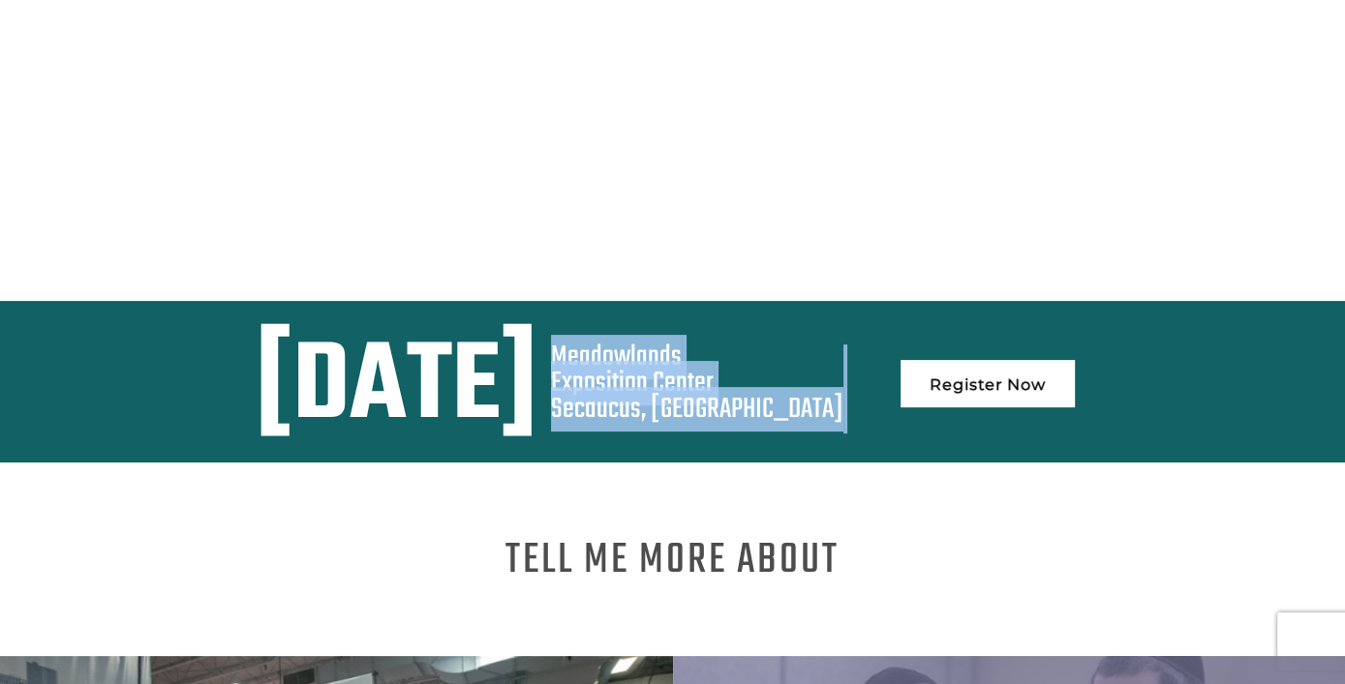
scroll to position [290, 0]
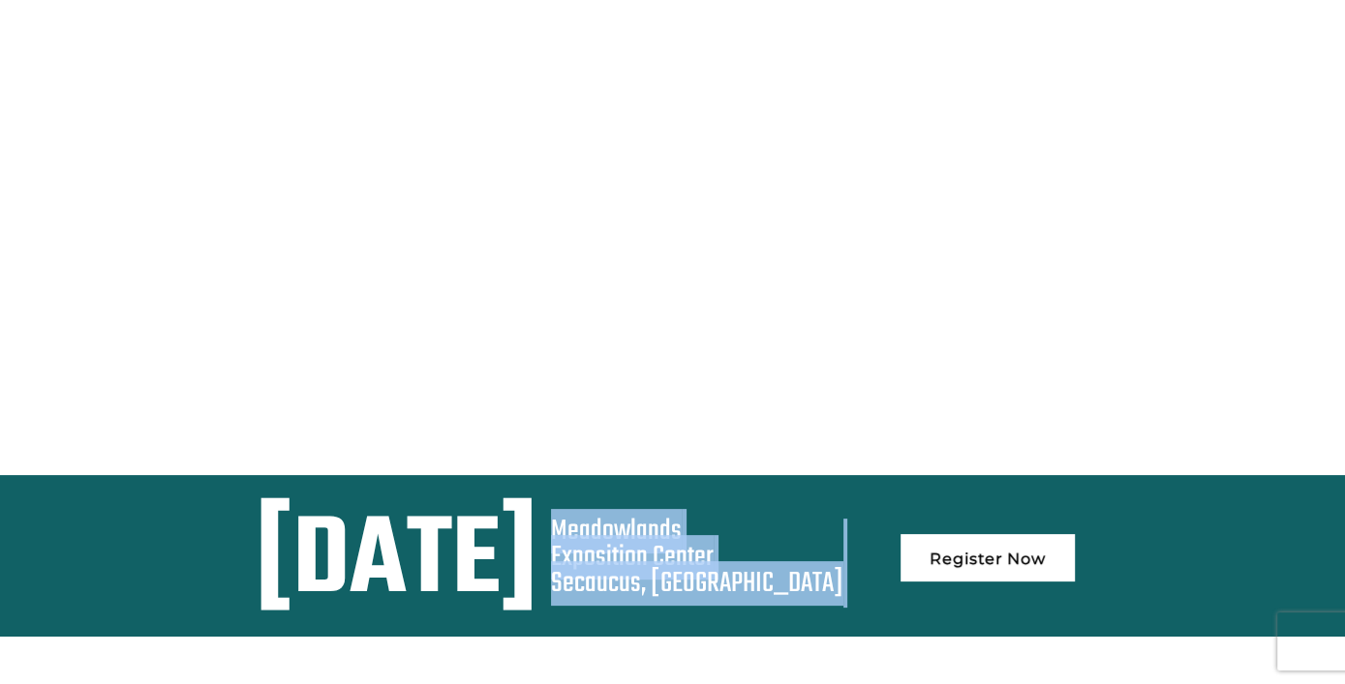
click at [801, 376] on video at bounding box center [672, 139] width 1345 height 673
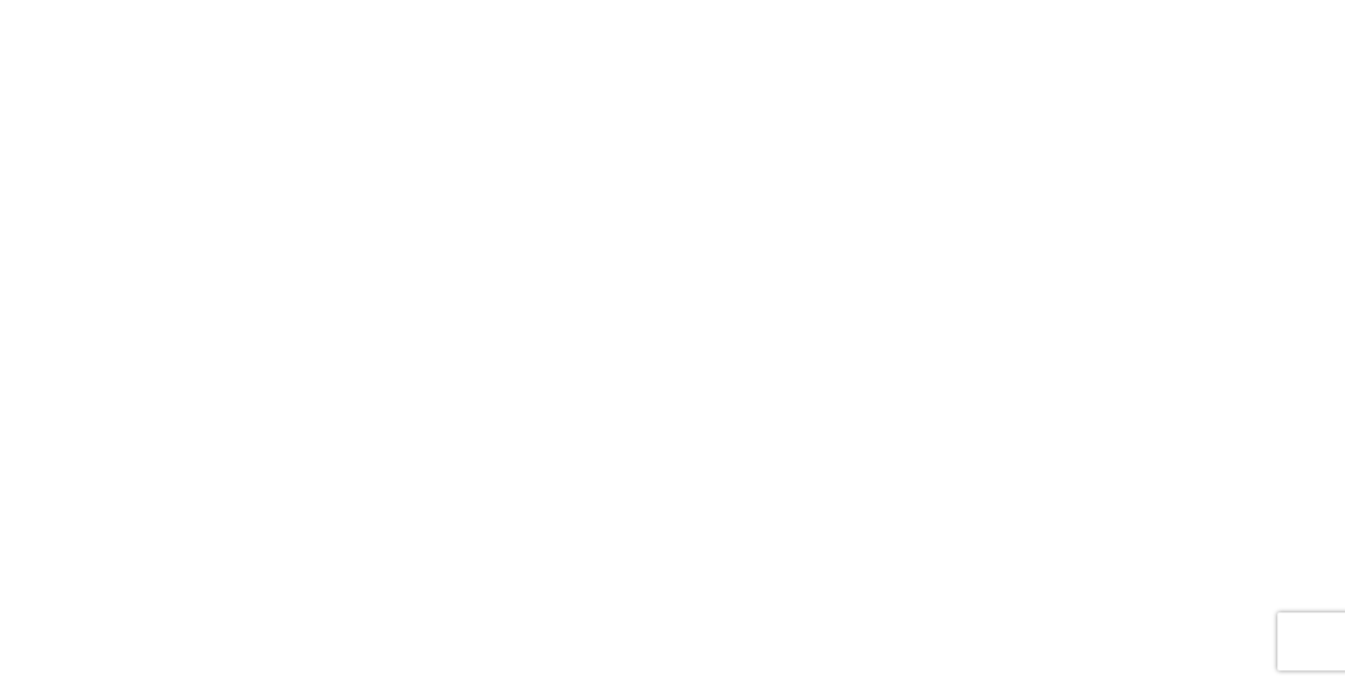
scroll to position [0, 0]
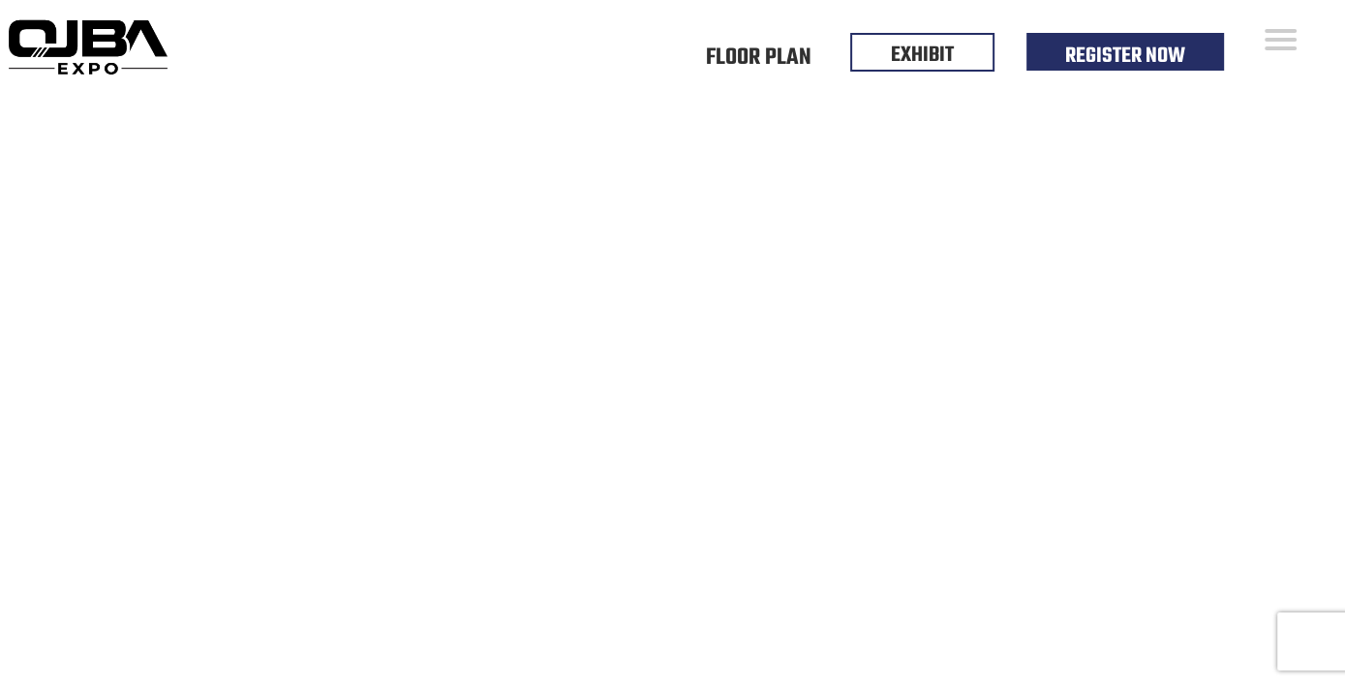
click at [942, 200] on video at bounding box center [672, 430] width 1345 height 673
click at [959, 179] on video at bounding box center [672, 430] width 1345 height 673
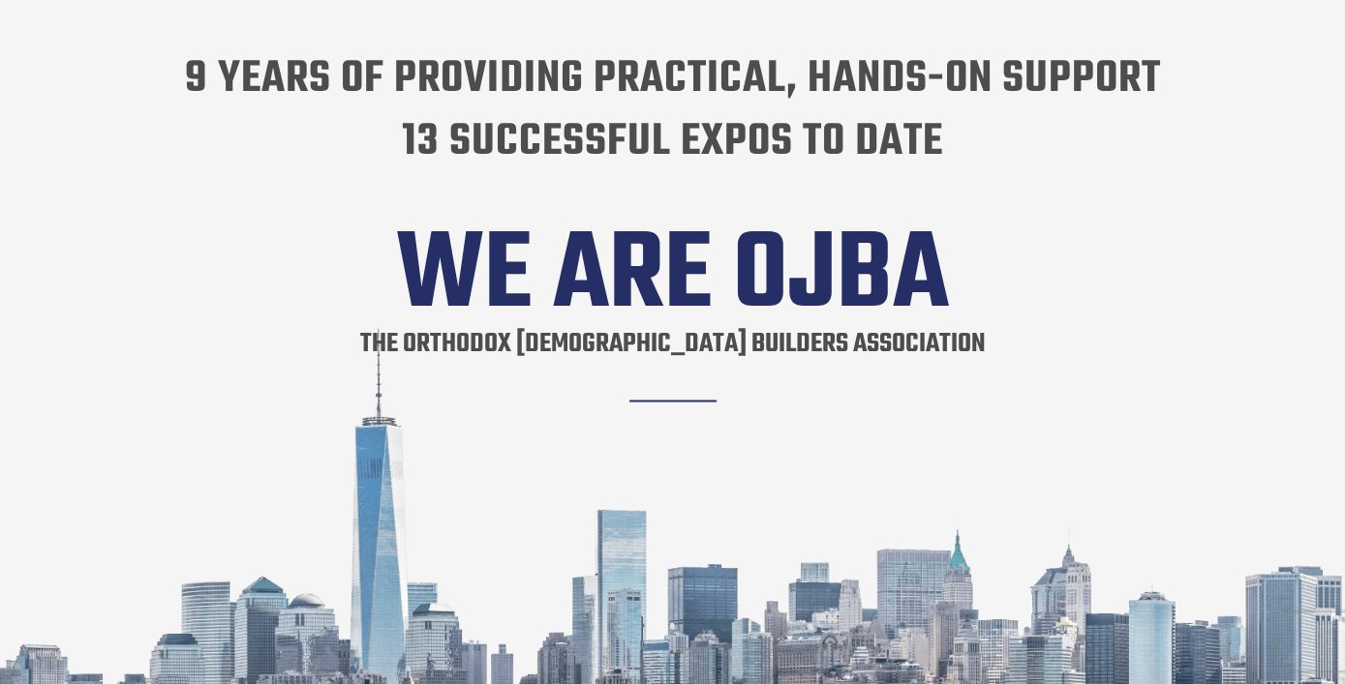
scroll to position [3098, 0]
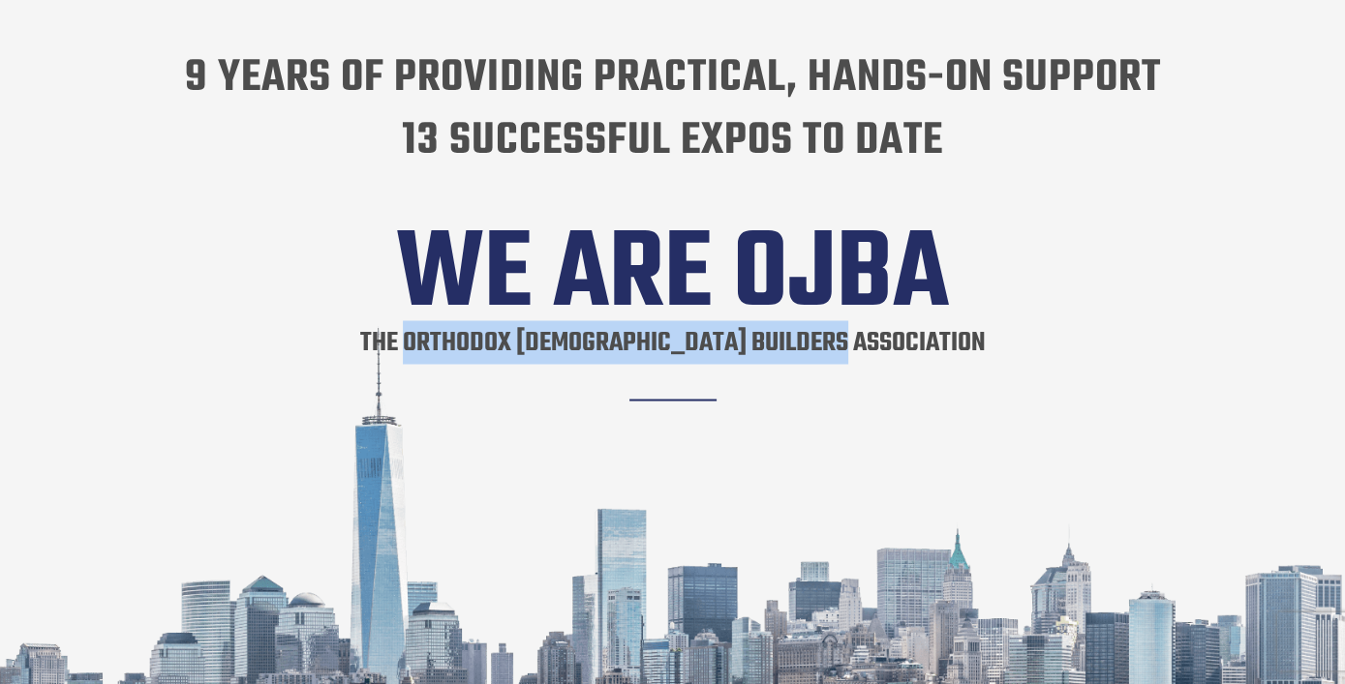
drag, startPoint x: 480, startPoint y: 317, endPoint x: 906, endPoint y: 327, distance: 426.1
click at [906, 327] on h1 "The orthodox [DEMOGRAPHIC_DATA] builders association" at bounding box center [672, 365] width 625 height 90
copy h1 "orthodox [DEMOGRAPHIC_DATA] builders association"
click at [690, 231] on h2 "WE ARE OJBA" at bounding box center [673, 275] width 1316 height 89
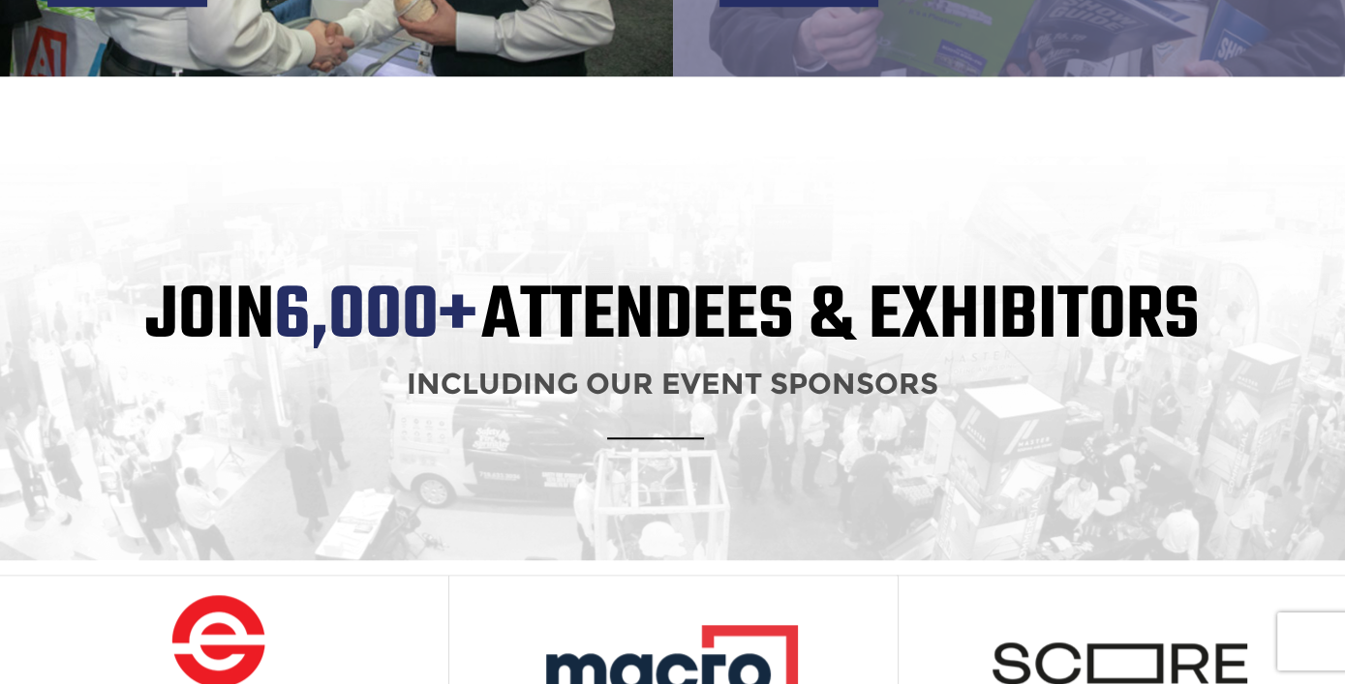
scroll to position [1155, 0]
